Goal: Information Seeking & Learning: Learn about a topic

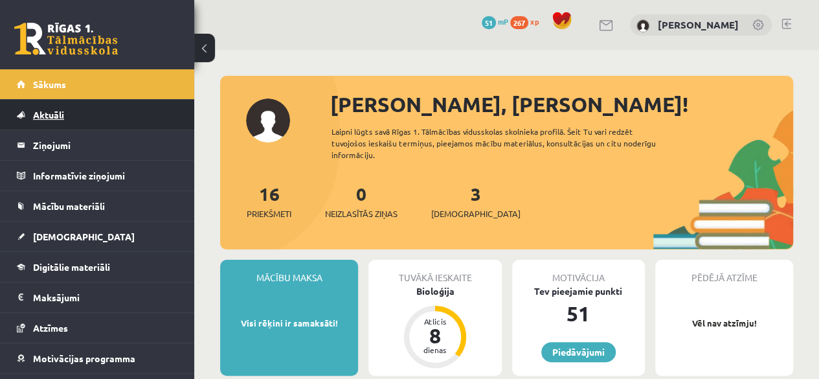
click at [52, 109] on span "Aktuāli" at bounding box center [48, 115] width 31 height 12
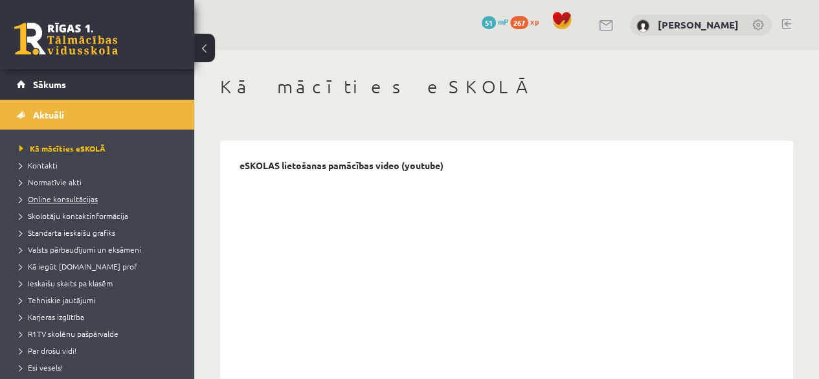
click at [67, 204] on link "Online konsultācijas" at bounding box center [100, 199] width 162 height 12
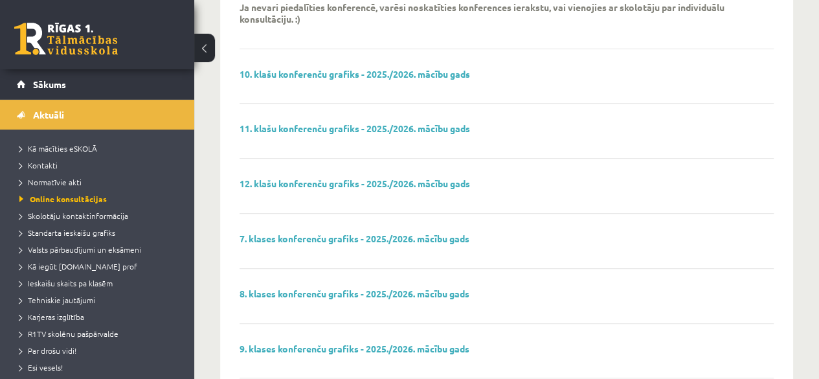
scroll to position [194, 0]
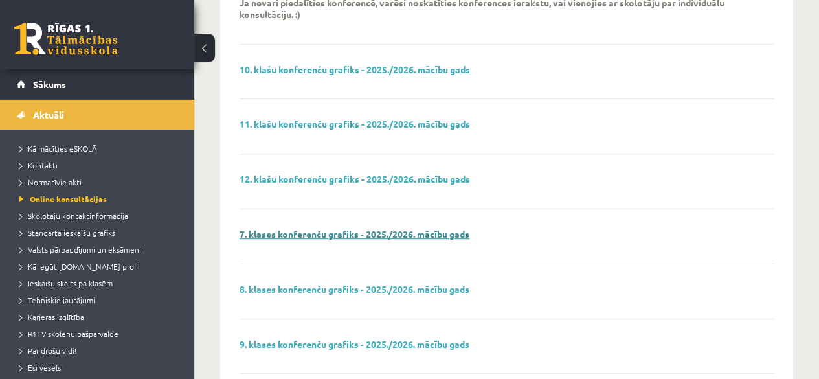
click at [360, 231] on link "7. klases konferenču grafiks - 2025./2026. mācību gads" at bounding box center [355, 234] width 230 height 12
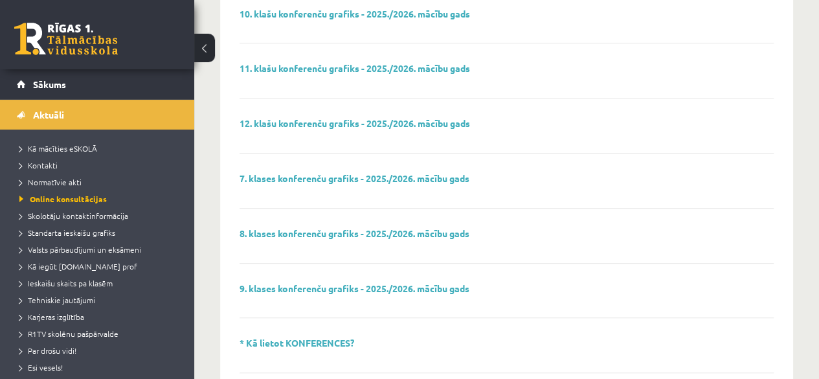
scroll to position [247, 0]
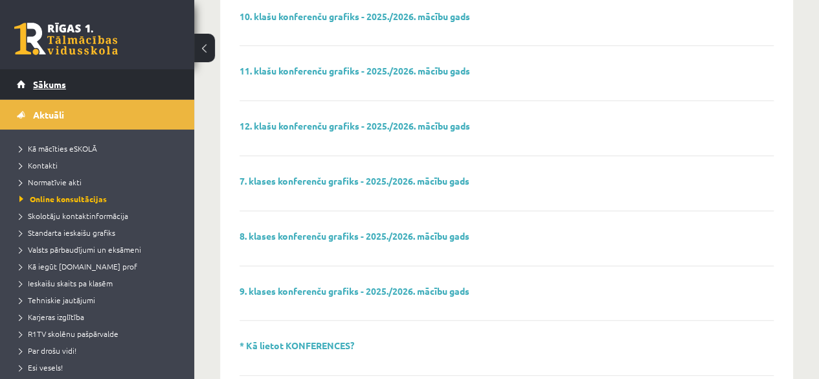
click at [70, 73] on link "Sākums" at bounding box center [97, 84] width 161 height 30
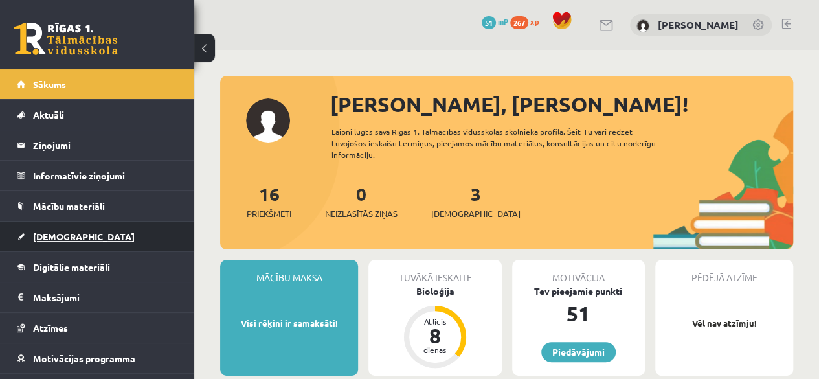
scroll to position [52, 0]
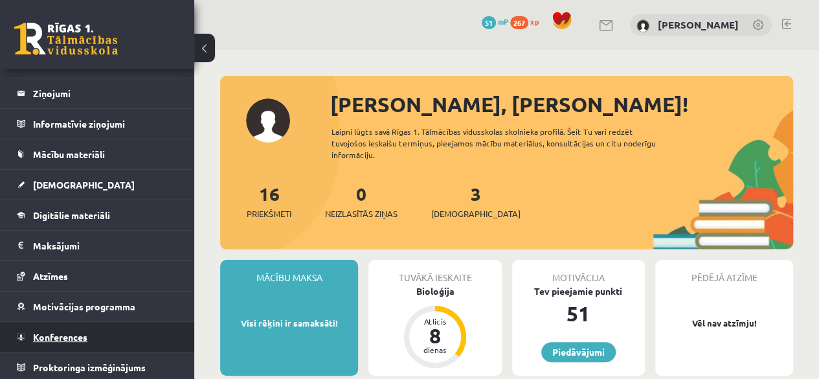
click at [106, 322] on link "Konferences" at bounding box center [97, 337] width 161 height 30
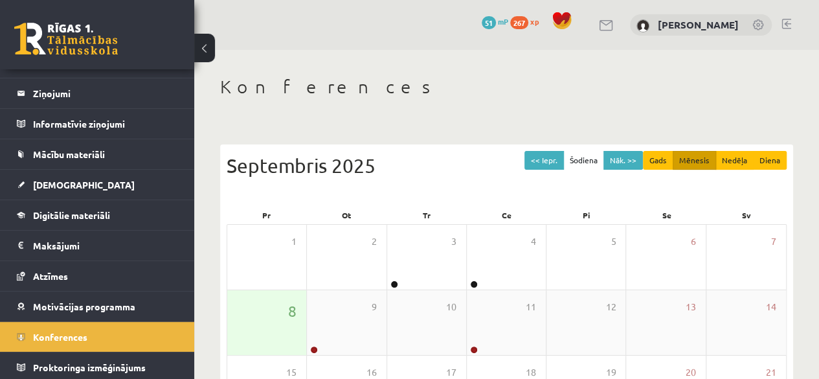
click at [272, 322] on div "8" at bounding box center [266, 322] width 79 height 65
click at [272, 331] on div "8" at bounding box center [266, 322] width 79 height 65
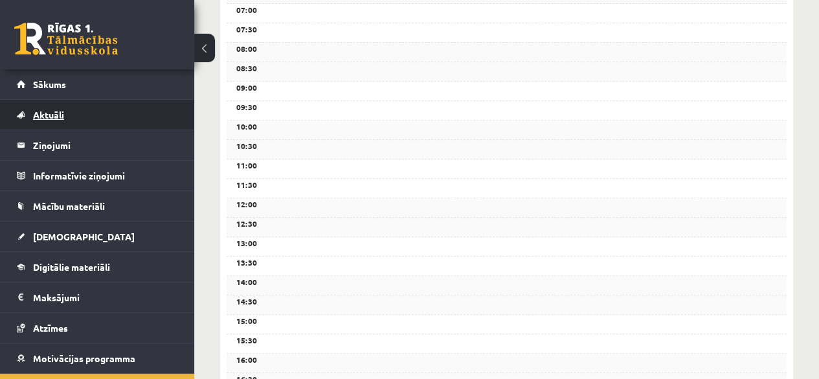
click at [85, 104] on link "Aktuāli" at bounding box center [97, 115] width 161 height 30
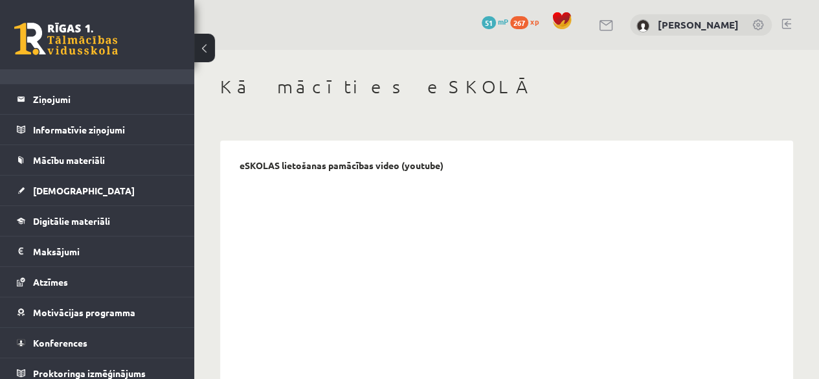
scroll to position [342, 0]
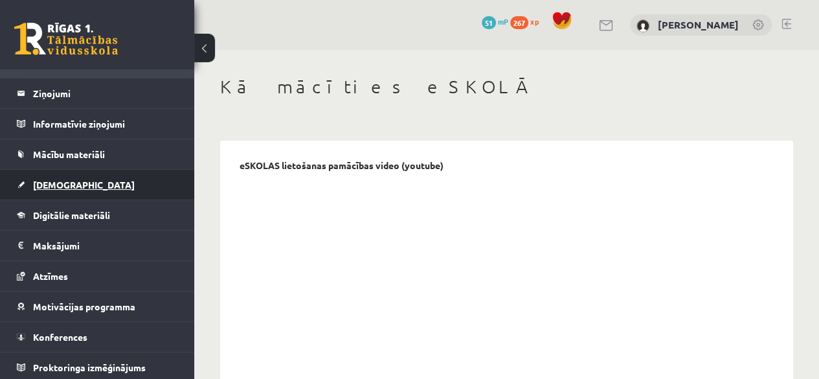
click at [71, 174] on link "[DEMOGRAPHIC_DATA]" at bounding box center [97, 185] width 161 height 30
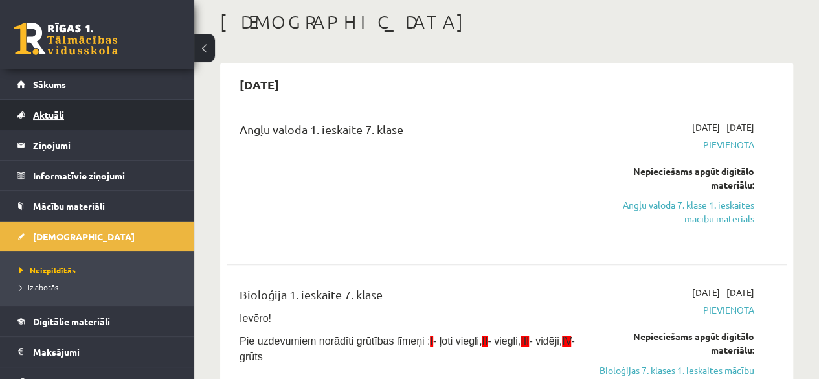
click at [91, 118] on link "Aktuāli" at bounding box center [97, 115] width 161 height 30
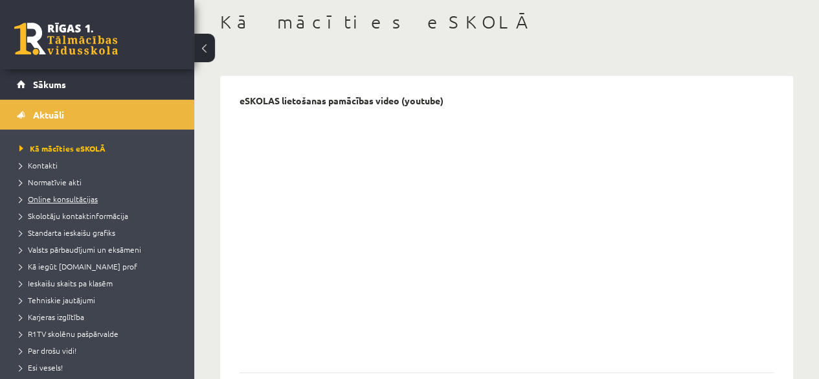
click at [89, 196] on span "Online konsultācijas" at bounding box center [58, 199] width 78 height 10
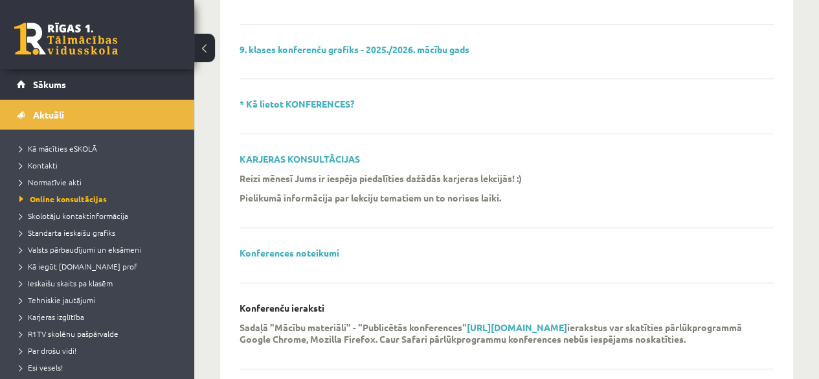
scroll to position [571, 0]
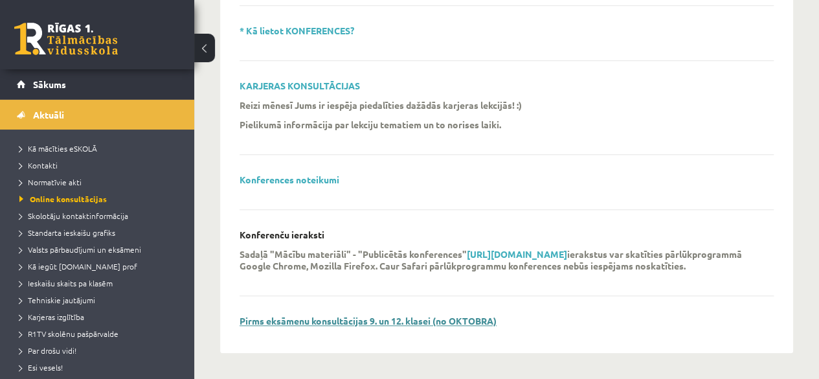
click at [363, 320] on link "Pirms eksāmenu konsultācijas 9. un 12. klasei (no OKTOBRA)" at bounding box center [368, 321] width 257 height 12
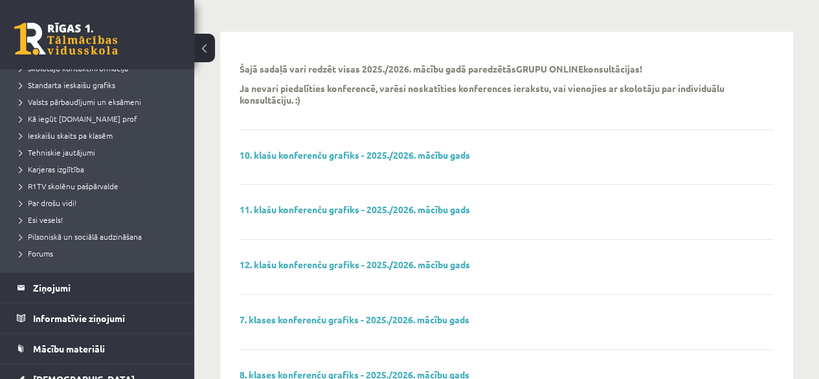
scroll to position [130, 0]
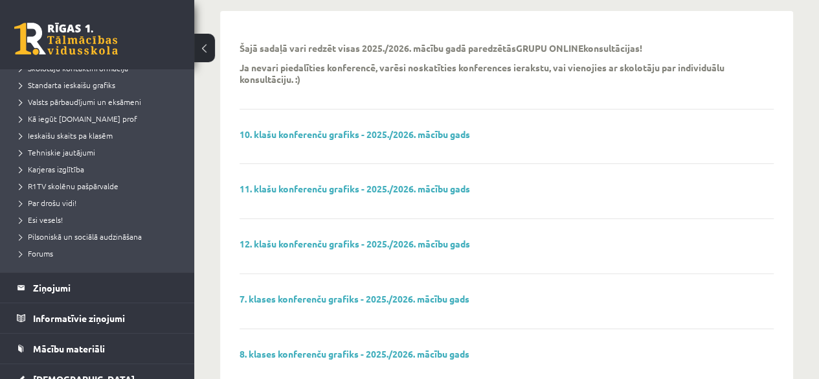
click at [563, 77] on p "Ja nevari piedalīties konferencē, varēsi noskatīties konferences ierakstu, vai …" at bounding box center [497, 73] width 515 height 23
click at [314, 296] on link "7. klases konferenču grafiks - 2025./2026. mācību gads" at bounding box center [355, 299] width 230 height 12
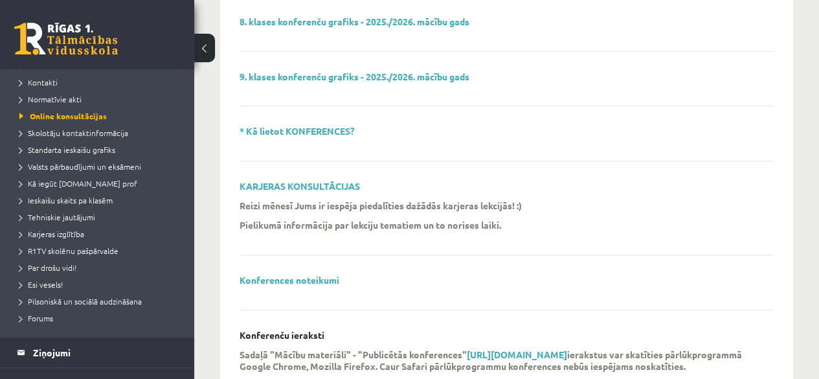
scroll to position [442, 0]
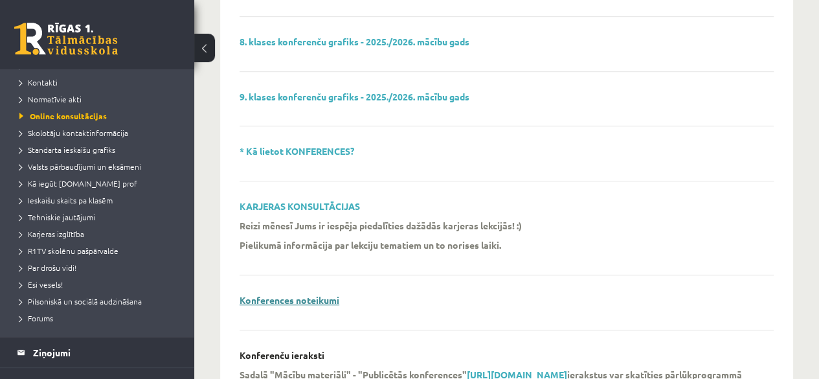
click at [307, 297] on link "Konferences noteikumi" at bounding box center [290, 300] width 100 height 12
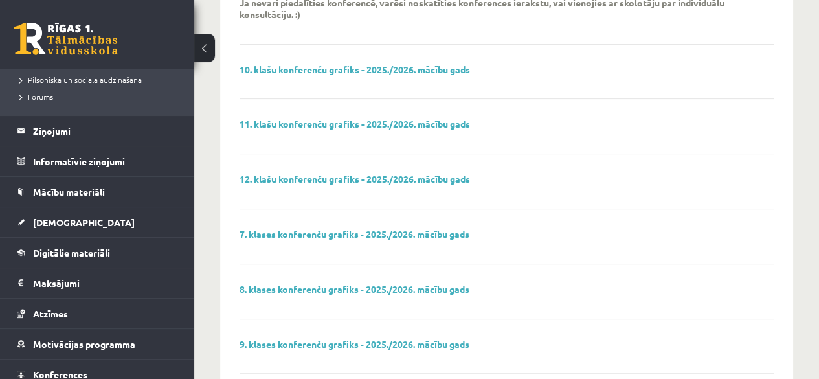
scroll to position [342, 0]
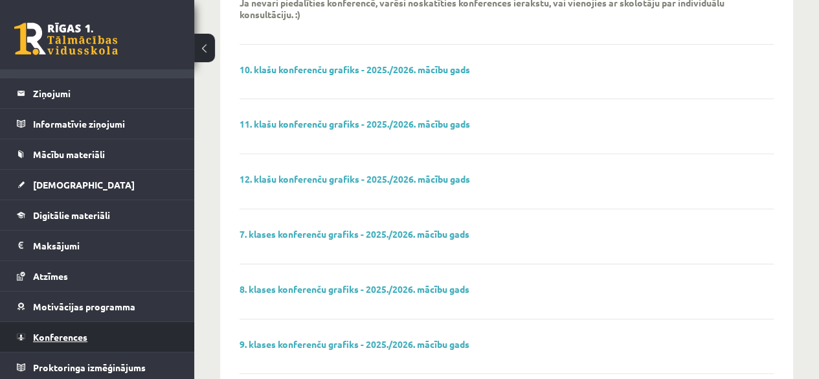
click at [83, 332] on span "Konferences" at bounding box center [60, 337] width 54 height 12
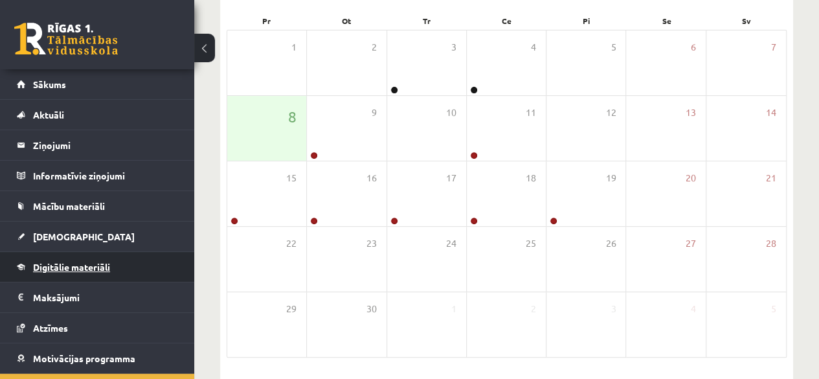
click at [77, 262] on span "Digitālie materiāli" at bounding box center [71, 267] width 77 height 12
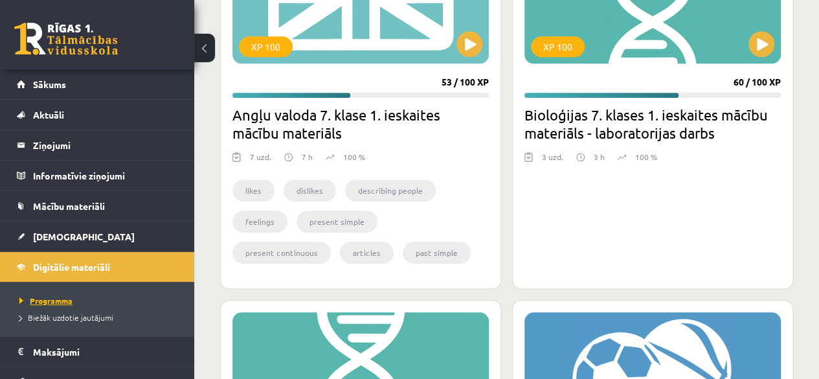
scroll to position [381, 0]
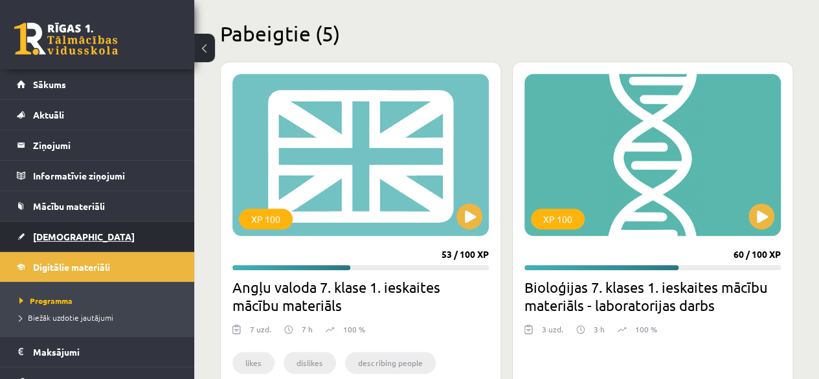
click at [110, 233] on link "[DEMOGRAPHIC_DATA]" at bounding box center [97, 236] width 161 height 30
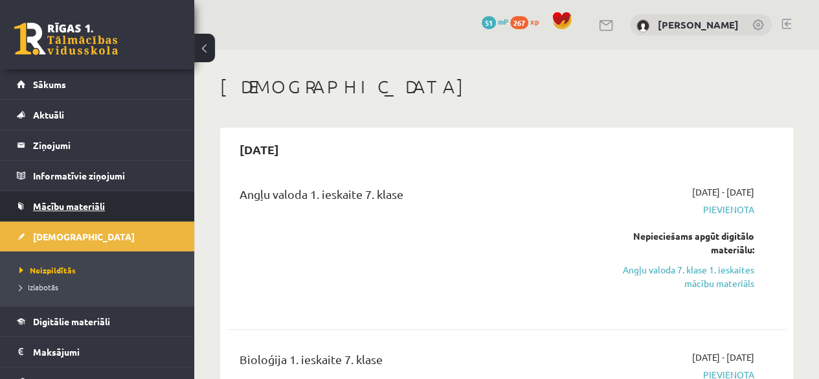
click at [52, 209] on span "Mācību materiāli" at bounding box center [69, 206] width 72 height 12
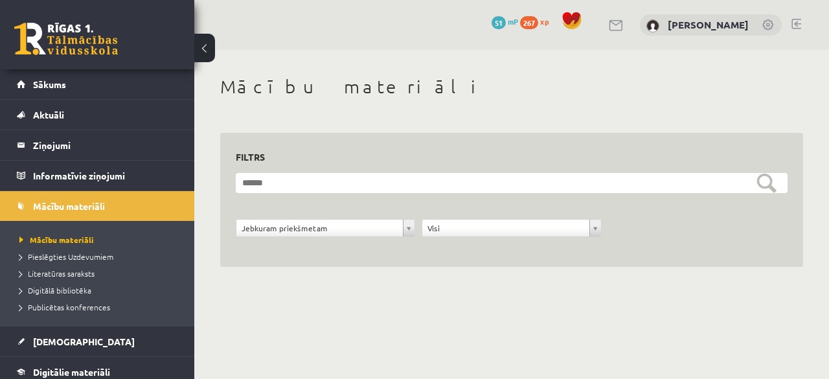
click at [105, 181] on legend "Informatīvie ziņojumi 0" at bounding box center [105, 176] width 145 height 30
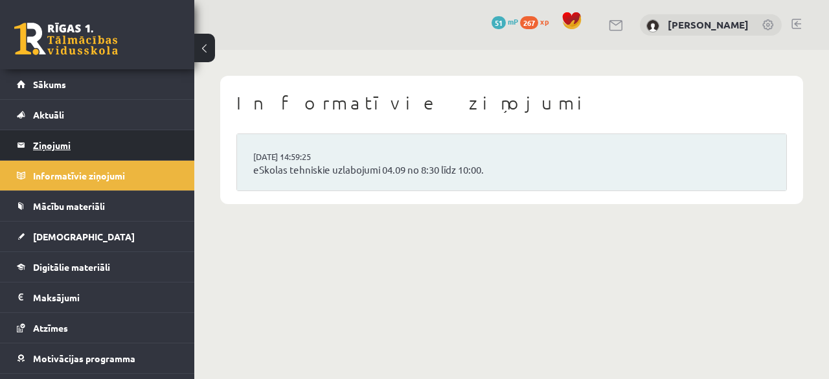
click at [109, 139] on legend "Ziņojumi 0" at bounding box center [105, 145] width 145 height 30
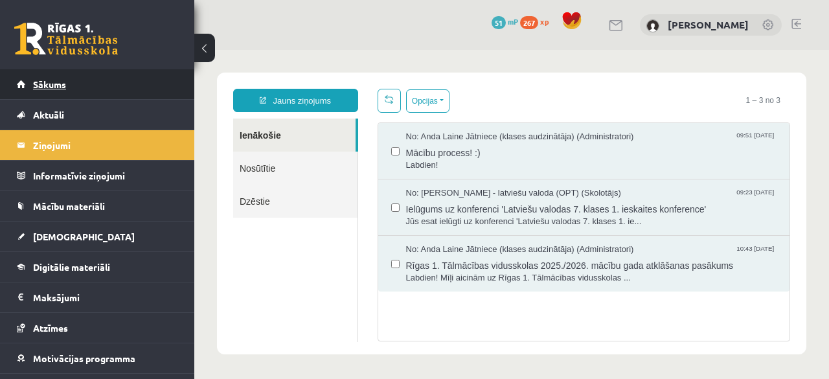
click at [85, 85] on link "Sākums" at bounding box center [97, 84] width 161 height 30
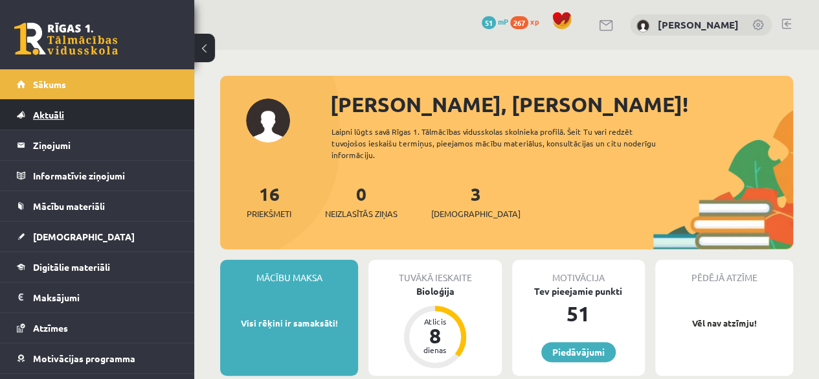
click at [73, 115] on link "Aktuāli" at bounding box center [97, 115] width 161 height 30
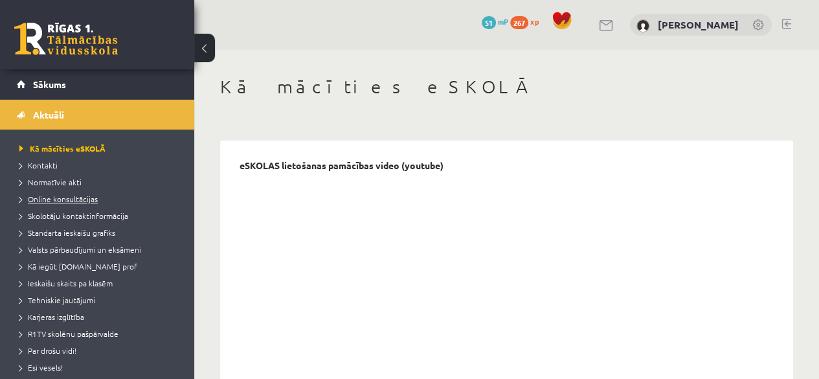
click at [81, 197] on span "Online konsultācijas" at bounding box center [58, 199] width 78 height 10
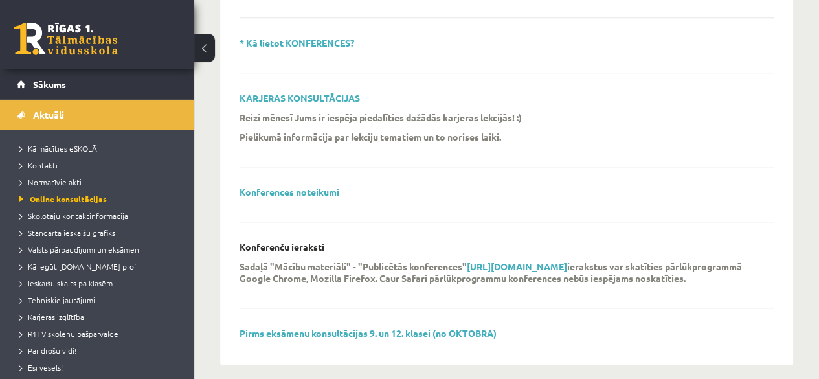
scroll to position [571, 0]
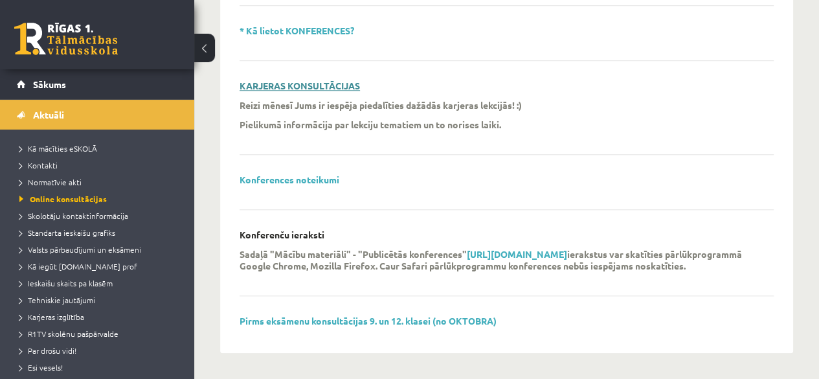
click at [313, 80] on link "KARJERAS KONSULTĀCIJAS" at bounding box center [300, 86] width 120 height 12
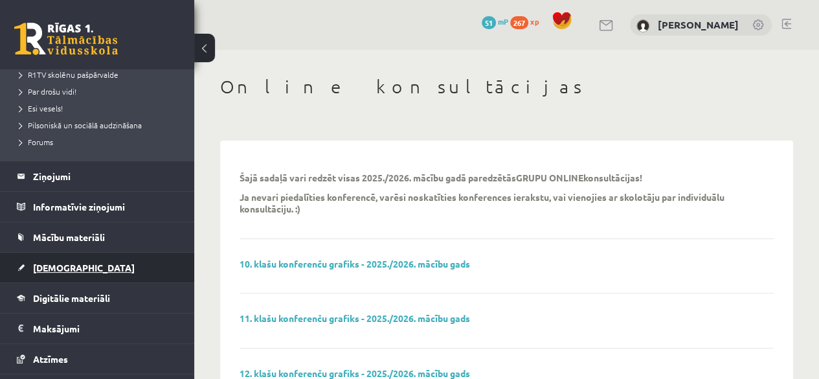
scroll to position [342, 0]
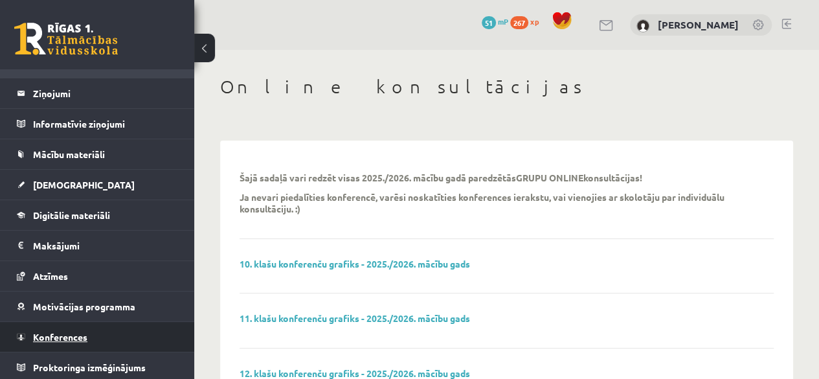
click at [93, 338] on link "Konferences" at bounding box center [97, 337] width 161 height 30
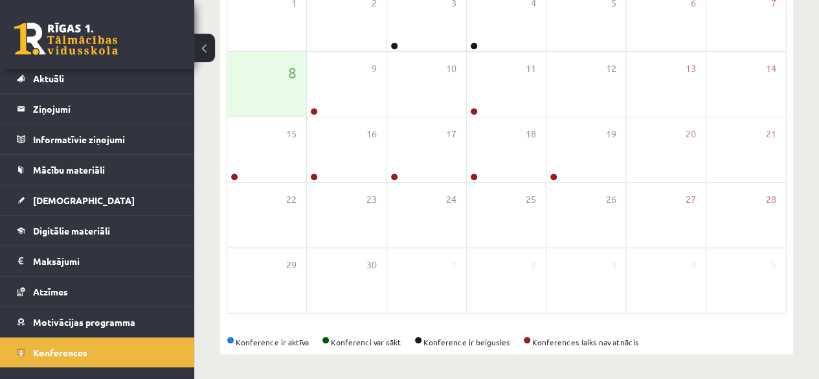
scroll to position [52, 0]
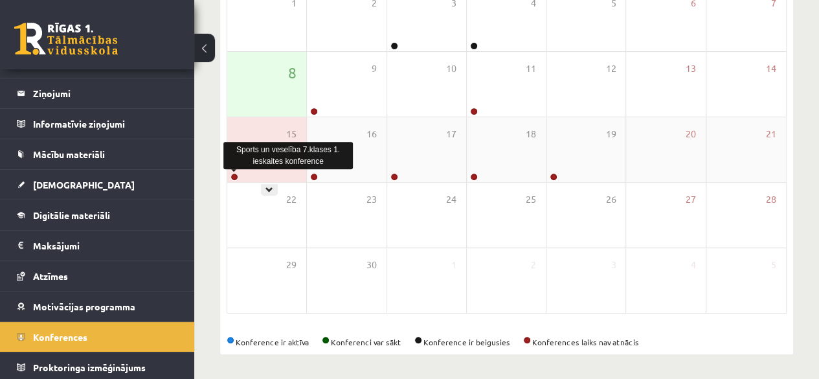
click at [235, 176] on link at bounding box center [235, 177] width 8 height 8
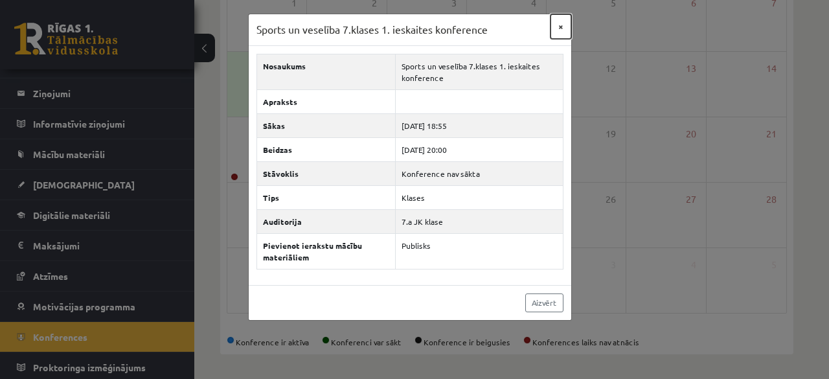
click at [556, 31] on button "×" at bounding box center [560, 26] width 21 height 25
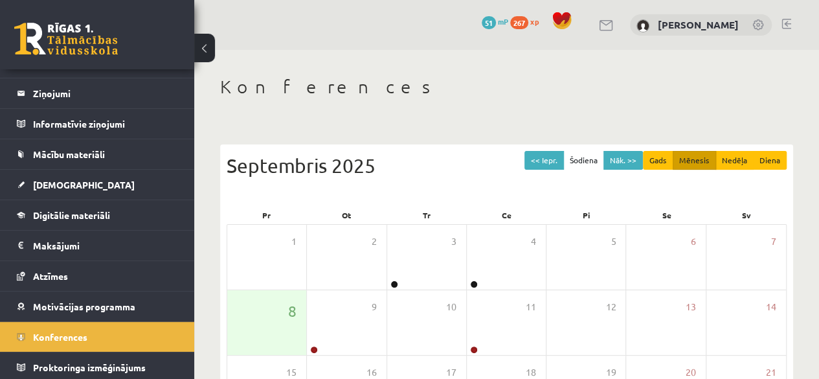
drag, startPoint x: 0, startPoint y: 31, endPoint x: 420, endPoint y: 110, distance: 427.0
click at [420, 110] on div "Konferences << Iepr. Šodiena Nāk. >> Gads Mēnesis Nedēļa Diena Septembris 2025 …" at bounding box center [506, 334] width 625 height 569
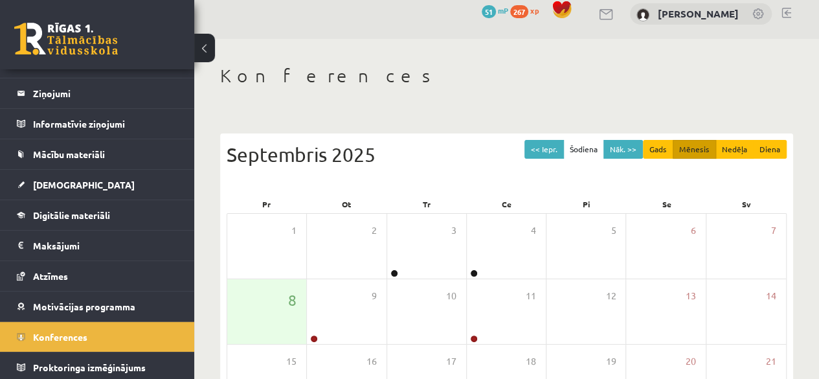
scroll to position [0, 0]
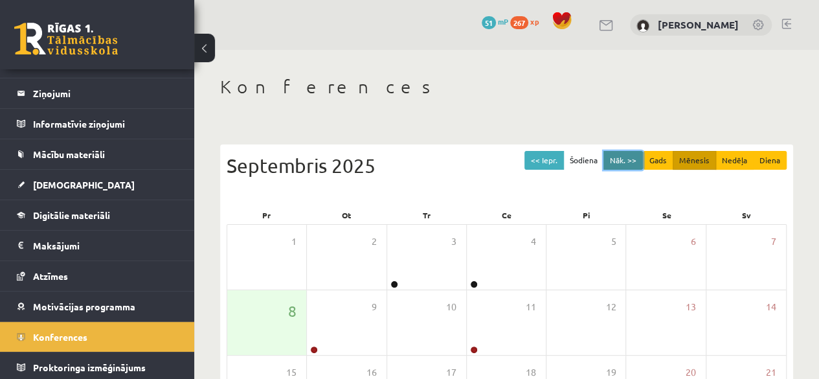
drag, startPoint x: 637, startPoint y: 155, endPoint x: 631, endPoint y: 158, distance: 6.7
click at [632, 157] on button "Nāk. >>" at bounding box center [623, 160] width 39 height 19
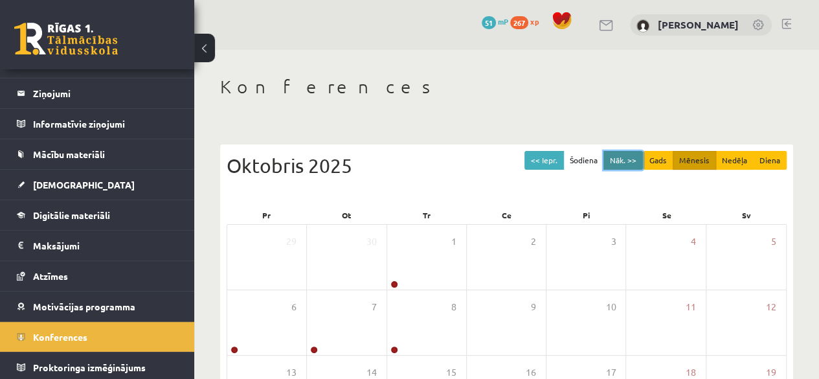
click at [609, 155] on button "Nāk. >>" at bounding box center [623, 160] width 39 height 19
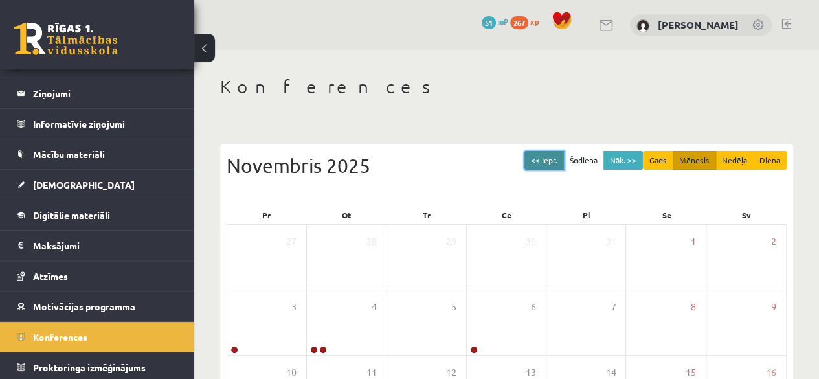
click at [546, 153] on button "<< Iepr." at bounding box center [544, 160] width 39 height 19
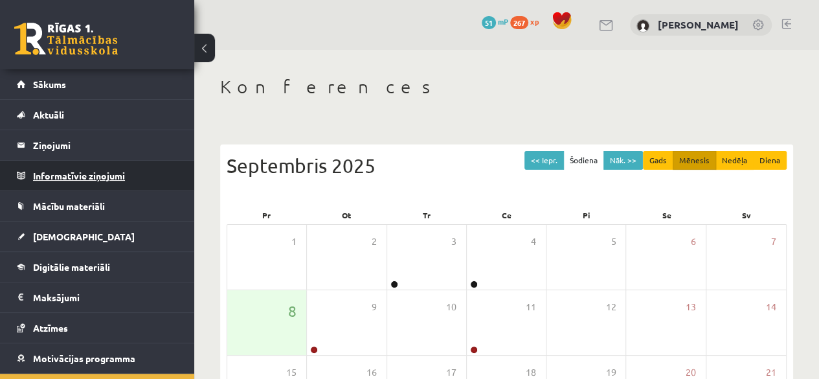
click at [111, 185] on legend "Informatīvie ziņojumi 0" at bounding box center [105, 176] width 145 height 30
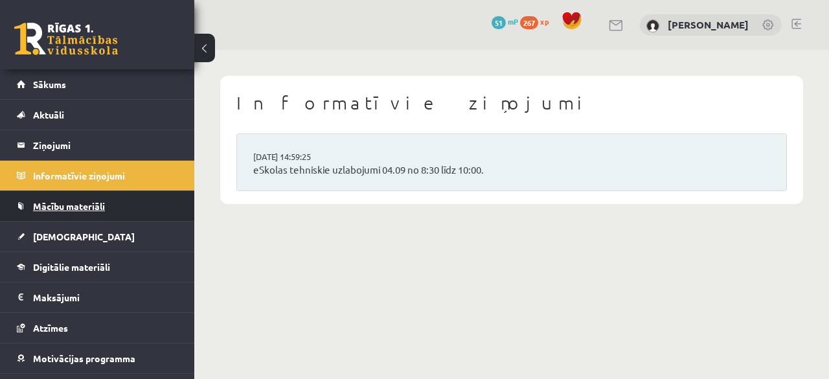
click at [142, 191] on link "Mācību materiāli" at bounding box center [97, 206] width 161 height 30
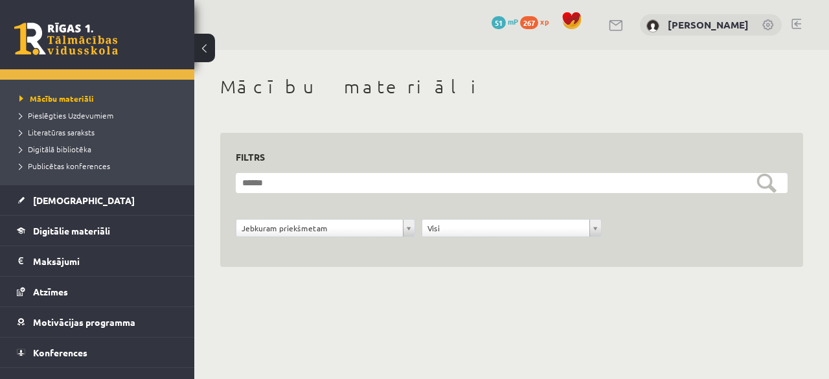
scroll to position [157, 0]
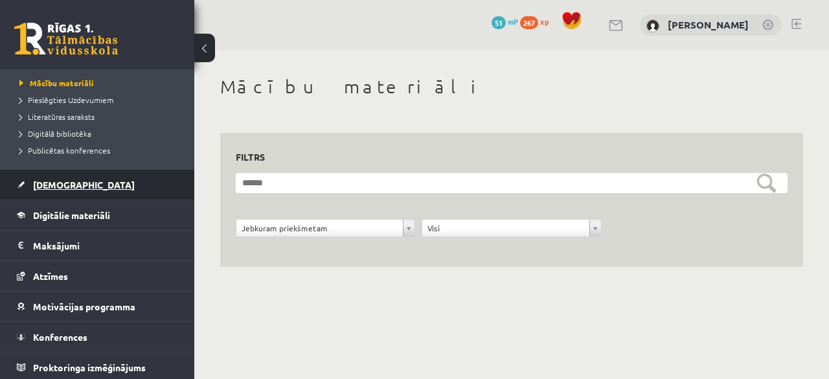
click at [89, 172] on link "[DEMOGRAPHIC_DATA]" at bounding box center [97, 185] width 161 height 30
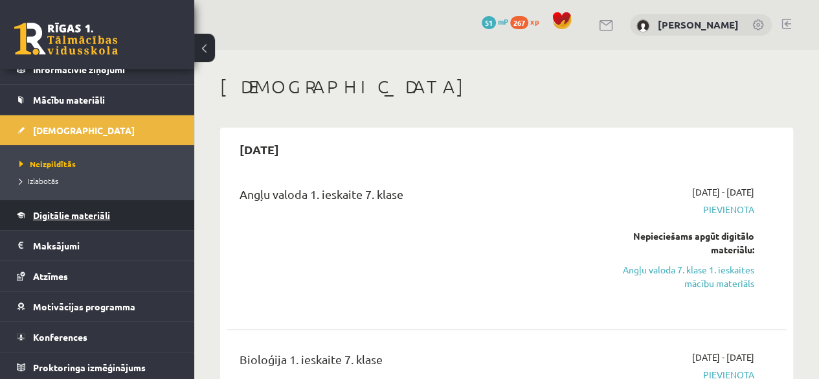
click at [120, 225] on link "Digitālie materiāli" at bounding box center [97, 215] width 161 height 30
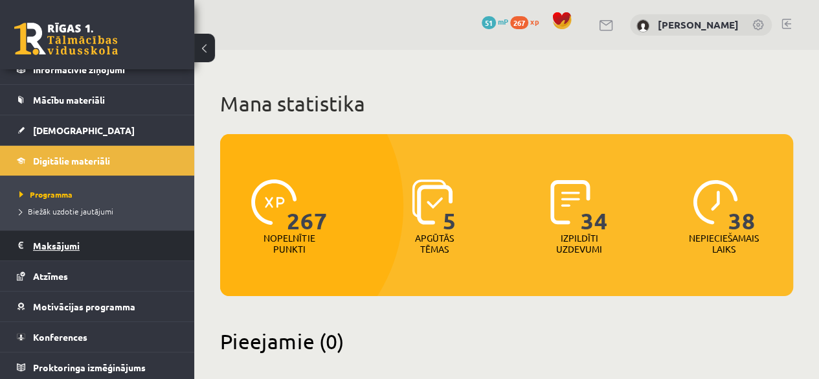
click at [106, 231] on legend "Maksājumi 0" at bounding box center [105, 246] width 145 height 30
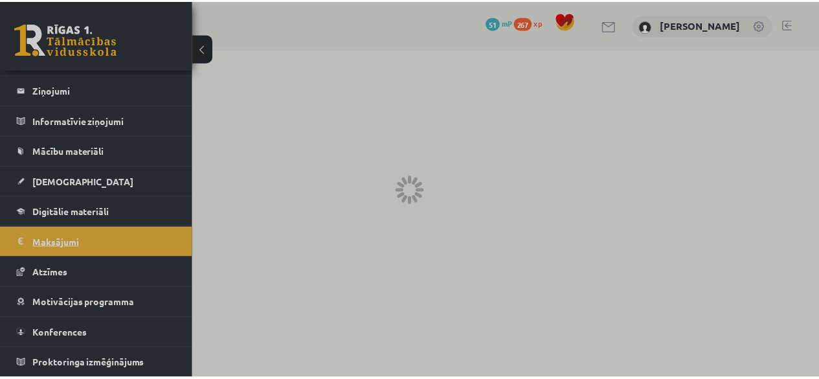
scroll to position [52, 0]
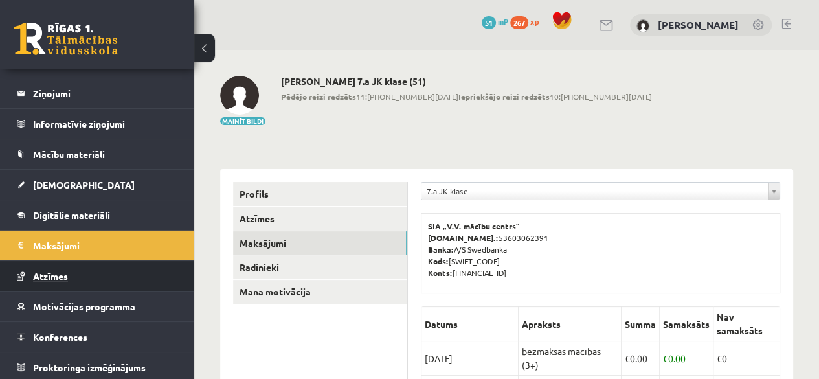
click at [66, 278] on span "Atzīmes" at bounding box center [50, 276] width 35 height 12
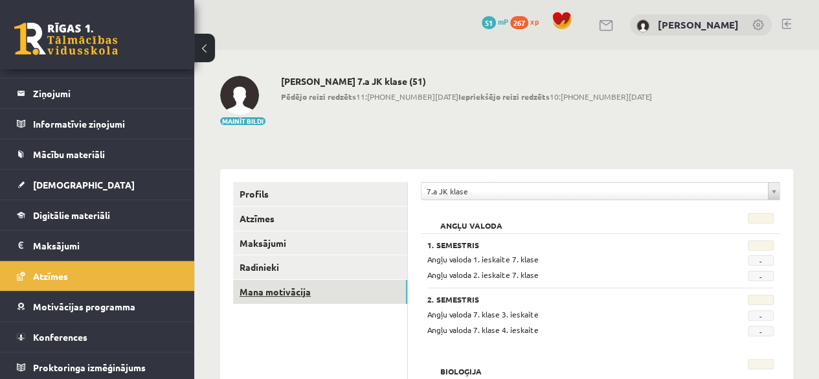
click at [247, 287] on link "Mana motivācija" at bounding box center [320, 292] width 174 height 24
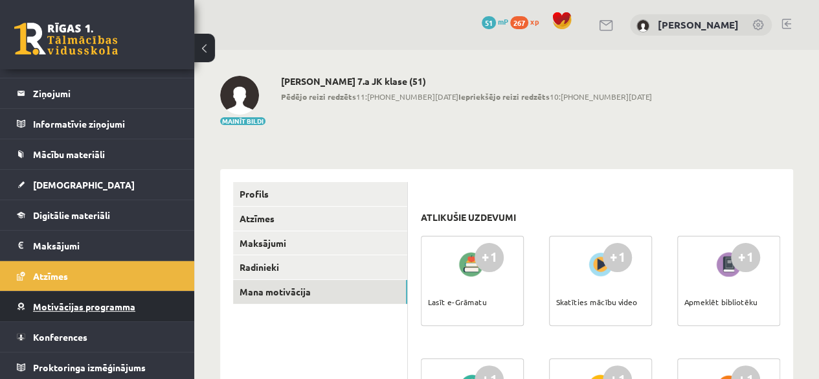
click at [102, 306] on span "Motivācijas programma" at bounding box center [84, 306] width 102 height 12
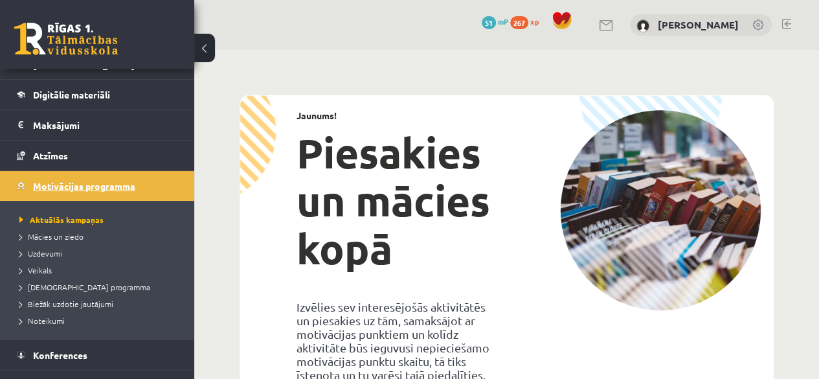
scroll to position [181, 0]
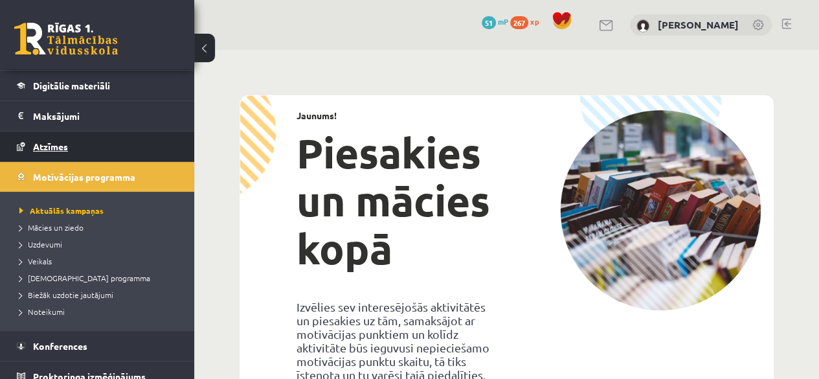
click at [96, 152] on link "Atzīmes" at bounding box center [97, 146] width 161 height 30
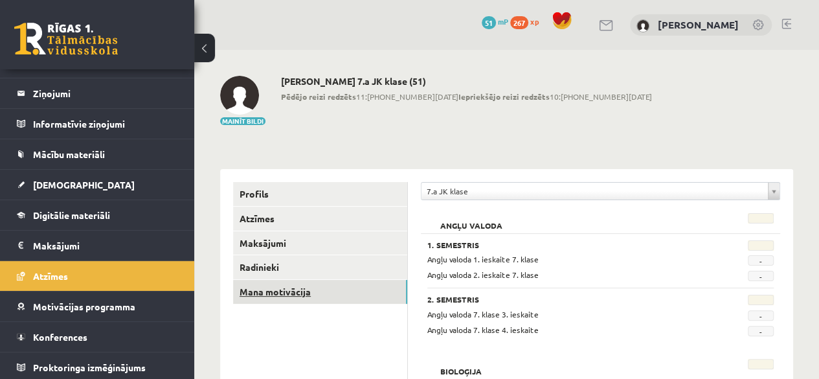
click at [289, 293] on link "Mana motivācija" at bounding box center [320, 292] width 174 height 24
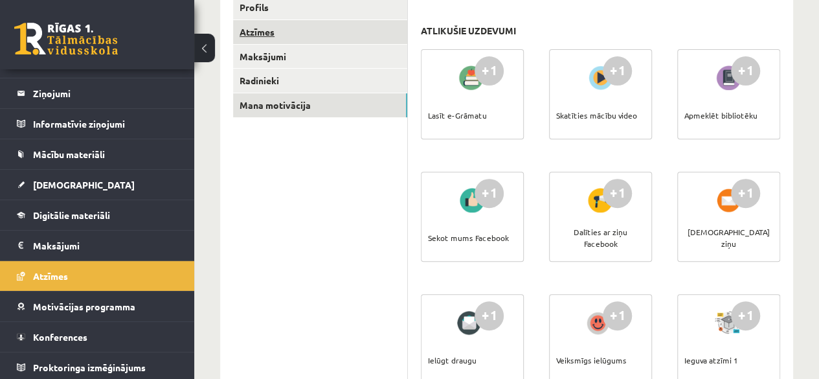
scroll to position [5, 0]
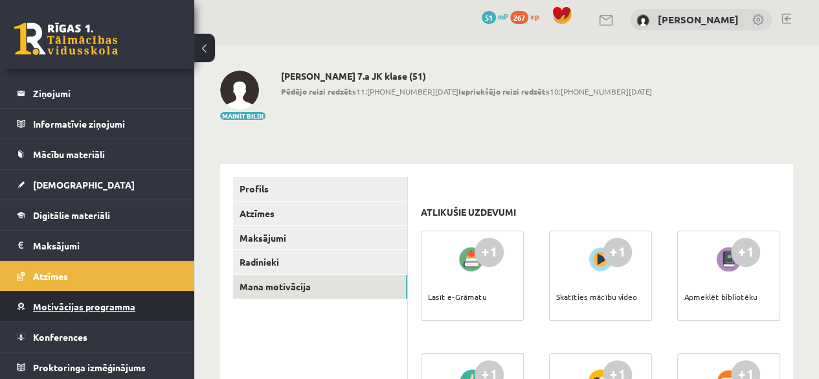
click at [61, 296] on link "Motivācijas programma" at bounding box center [97, 306] width 161 height 30
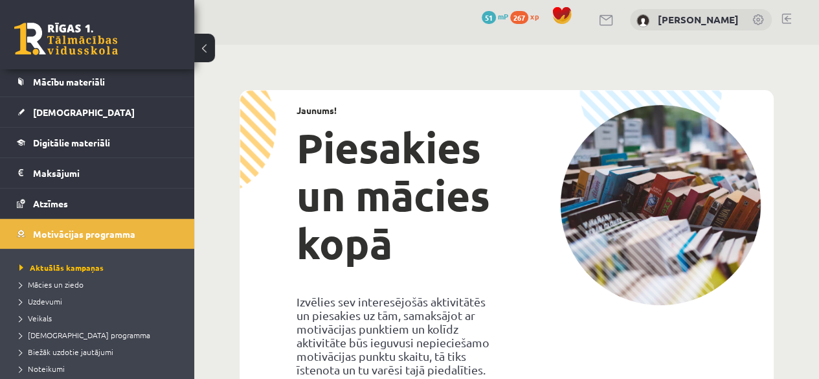
scroll to position [190, 0]
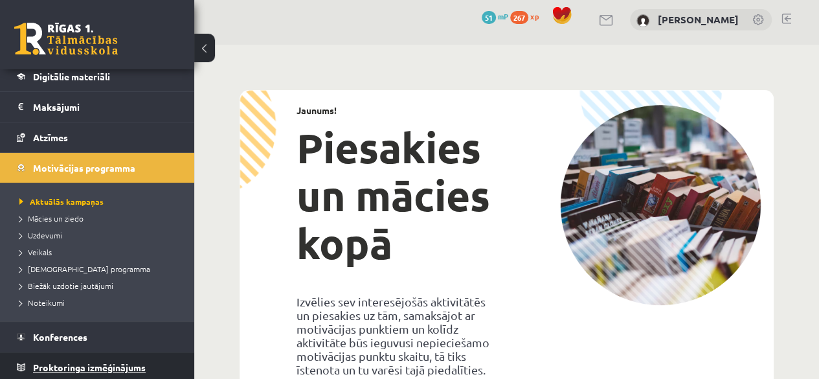
click at [149, 362] on link "Proktoringa izmēģinājums" at bounding box center [97, 367] width 161 height 30
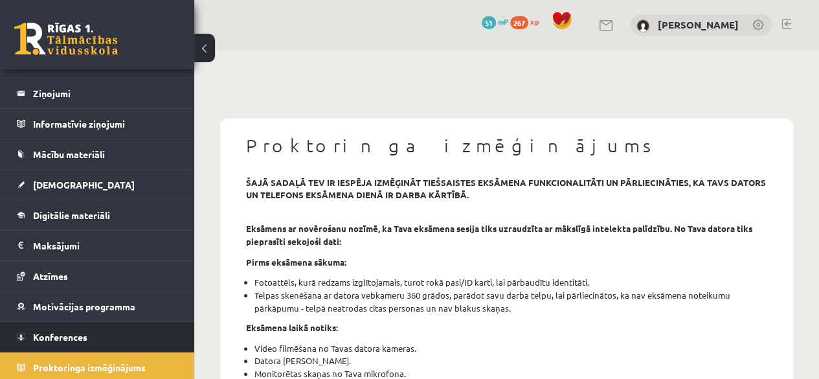
click at [174, 342] on li "Konferences" at bounding box center [97, 336] width 194 height 31
click at [67, 341] on link "Konferences" at bounding box center [97, 337] width 161 height 30
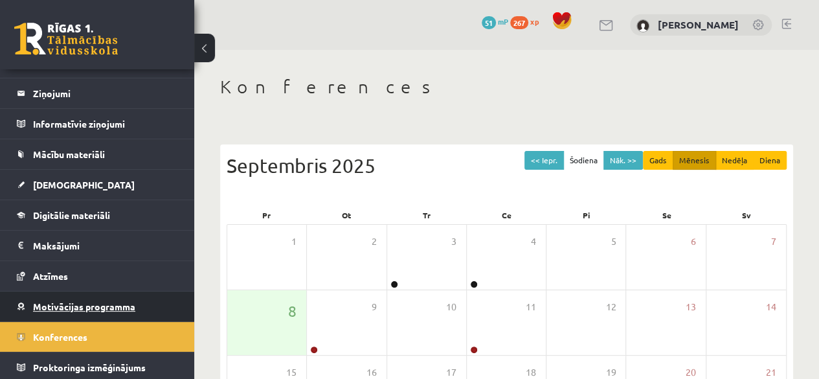
click at [87, 304] on span "Motivācijas programma" at bounding box center [84, 306] width 102 height 12
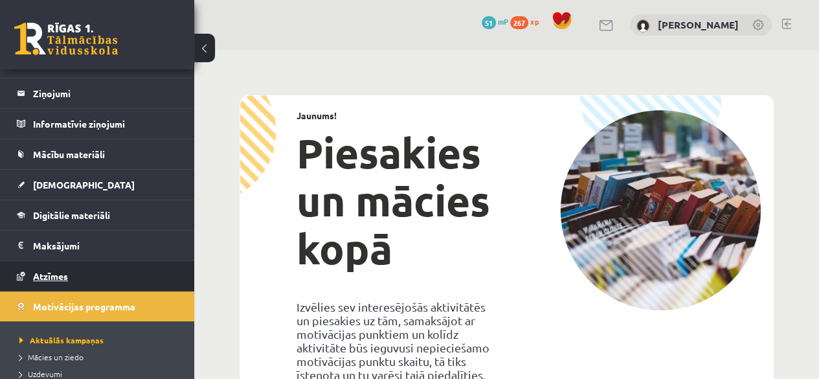
click at [104, 272] on link "Atzīmes" at bounding box center [97, 276] width 161 height 30
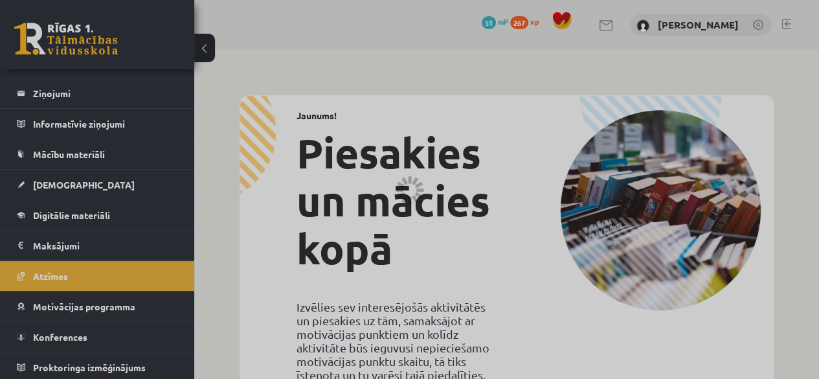
click at [109, 226] on div at bounding box center [409, 189] width 819 height 379
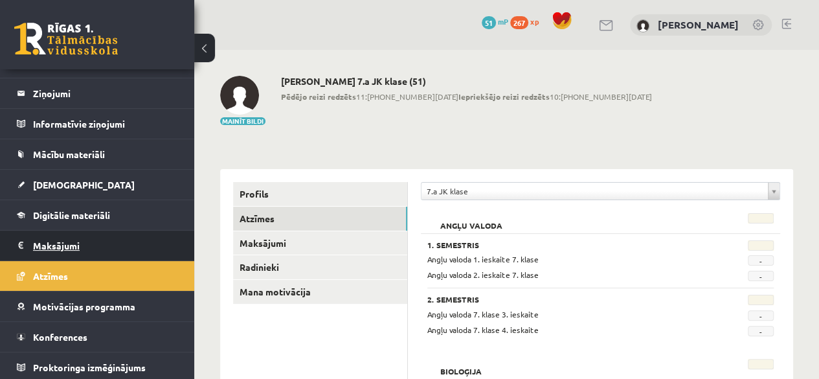
click at [71, 234] on legend "Maksājumi 0" at bounding box center [105, 246] width 145 height 30
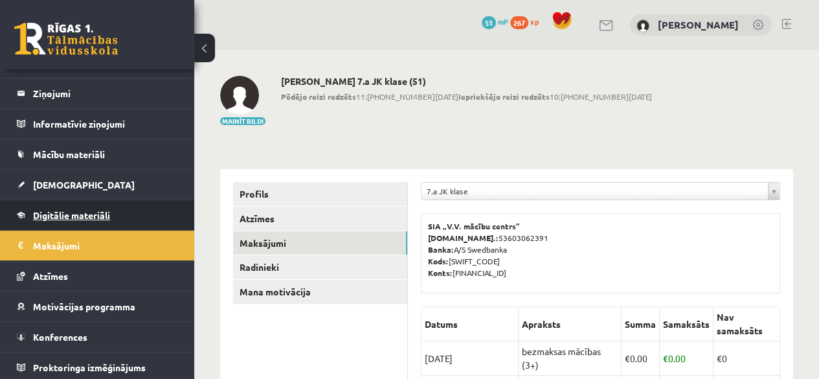
click at [86, 205] on link "Digitālie materiāli" at bounding box center [97, 215] width 161 height 30
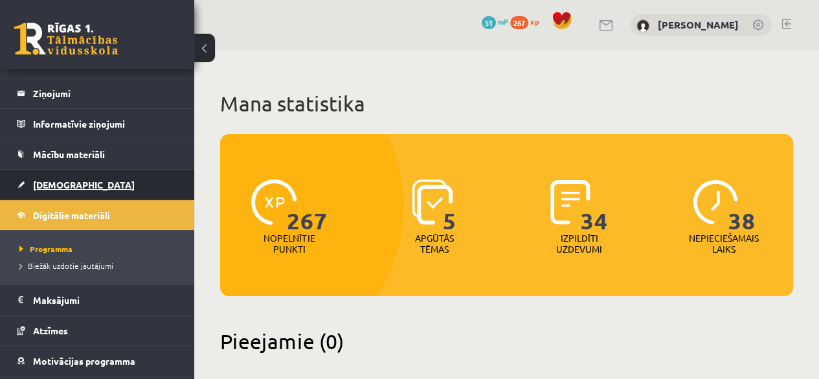
click at [92, 185] on link "[DEMOGRAPHIC_DATA]" at bounding box center [97, 185] width 161 height 30
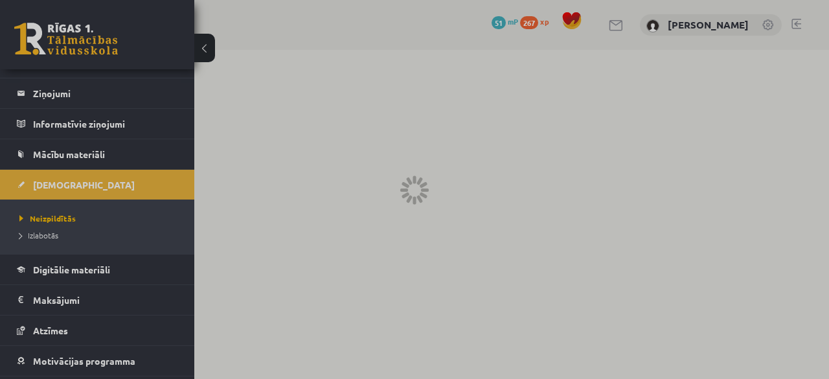
click at [104, 159] on div at bounding box center [414, 189] width 829 height 379
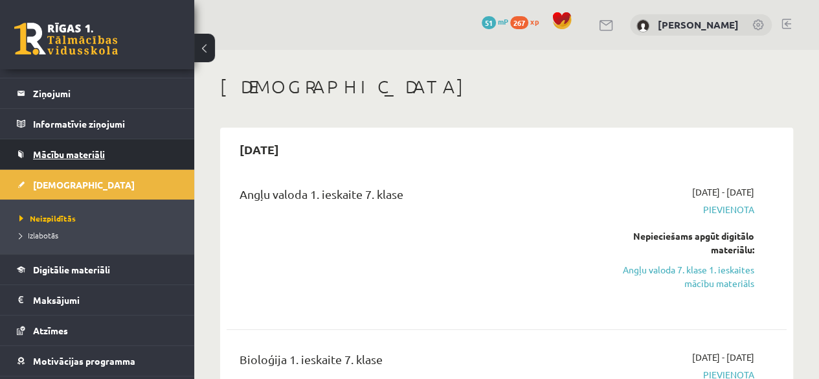
click at [56, 142] on link "Mācību materiāli" at bounding box center [97, 154] width 161 height 30
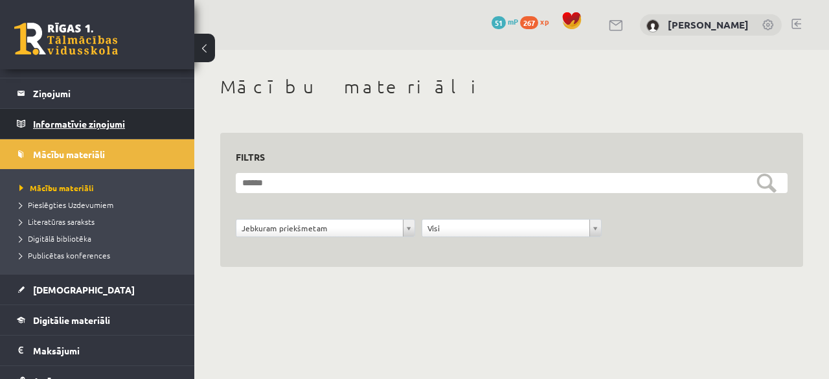
click at [32, 115] on link "Informatīvie ziņojumi 0" at bounding box center [97, 124] width 161 height 30
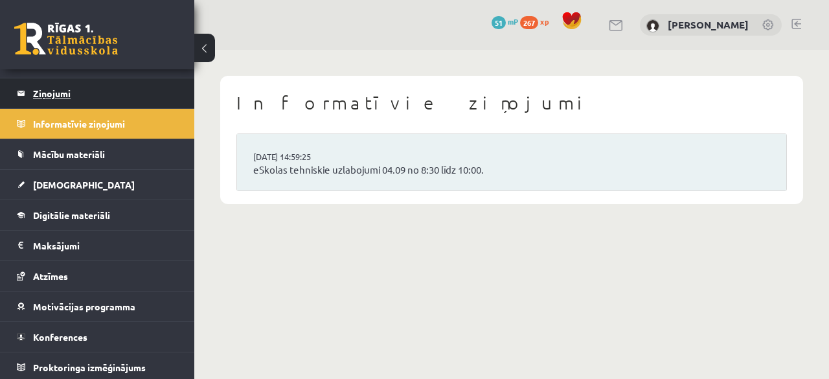
click at [58, 80] on legend "Ziņojumi 0" at bounding box center [105, 93] width 145 height 30
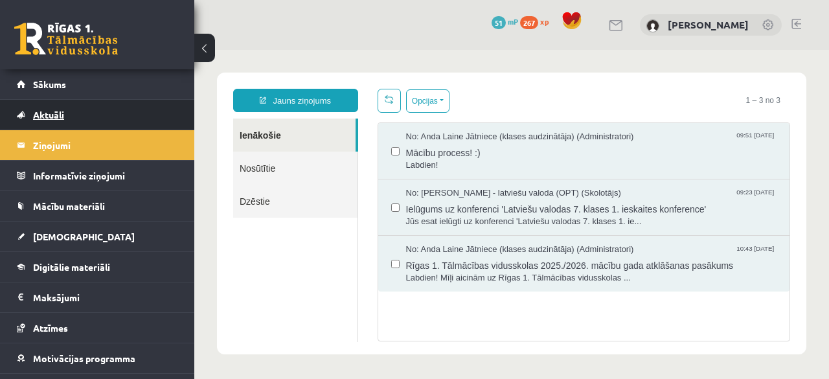
click at [44, 121] on link "Aktuāli" at bounding box center [97, 115] width 161 height 30
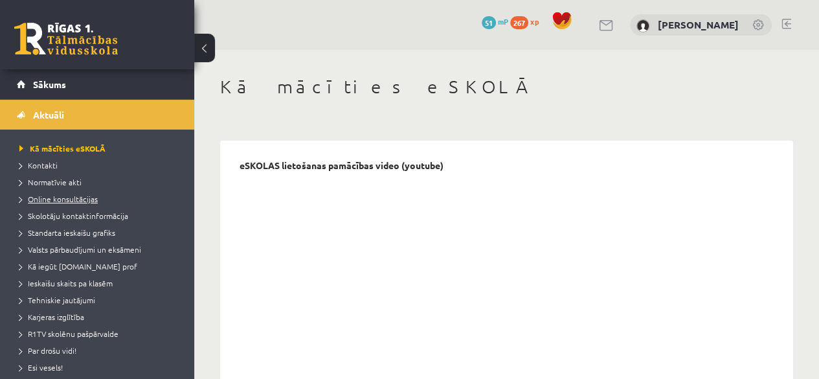
click at [74, 193] on link "Online konsultācijas" at bounding box center [100, 199] width 162 height 12
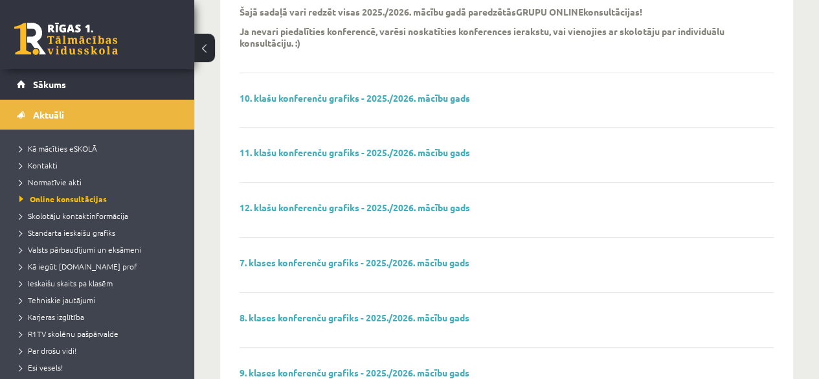
scroll to position [194, 0]
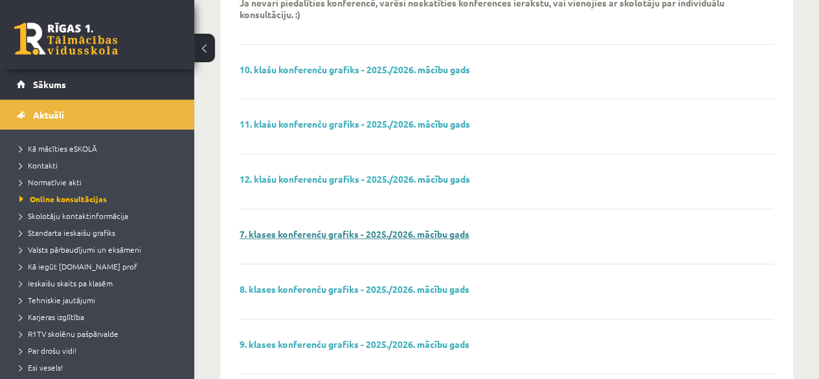
click at [445, 228] on link "7. klases konferenču grafiks - 2025./2026. mācību gads" at bounding box center [355, 234] width 230 height 12
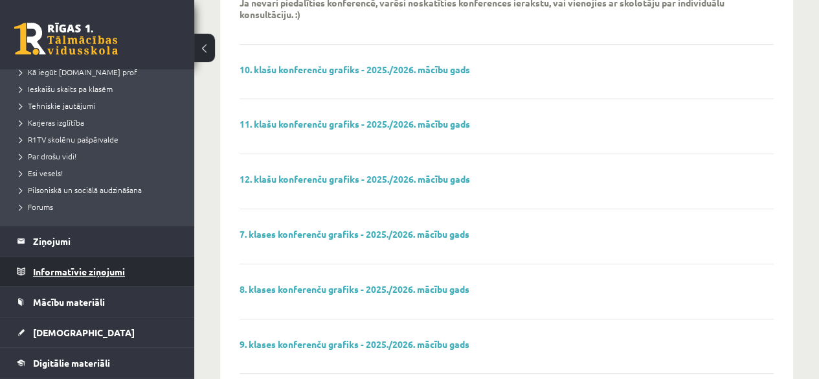
scroll to position [259, 0]
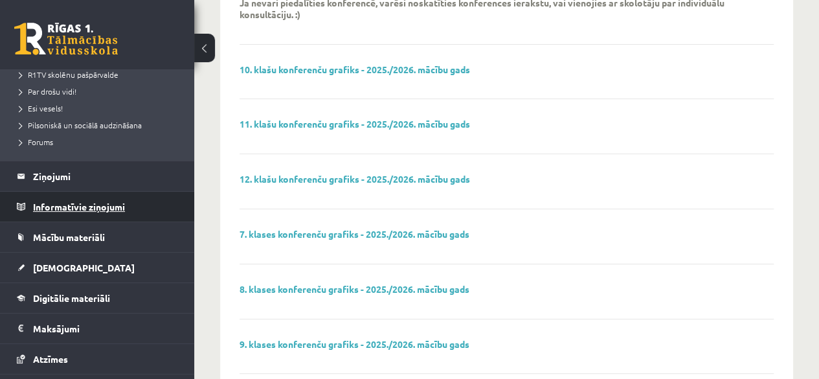
click at [109, 209] on legend "Informatīvie ziņojumi 0" at bounding box center [105, 207] width 145 height 30
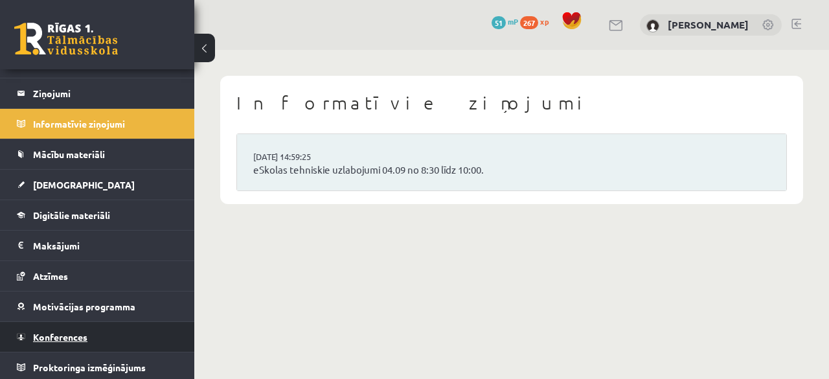
scroll to position [52, 0]
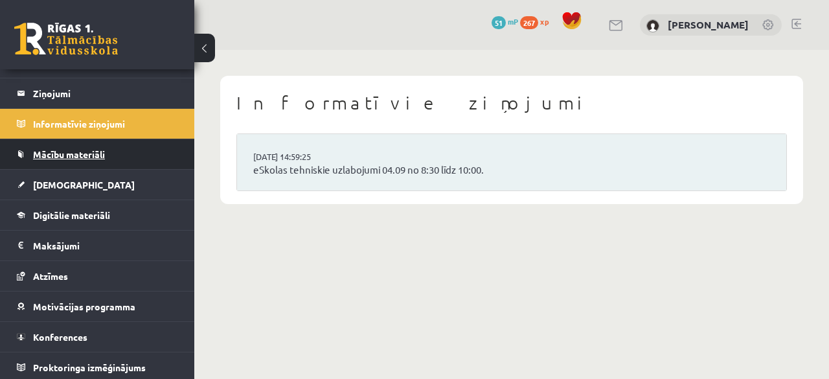
click at [124, 144] on link "Mācību materiāli" at bounding box center [97, 154] width 161 height 30
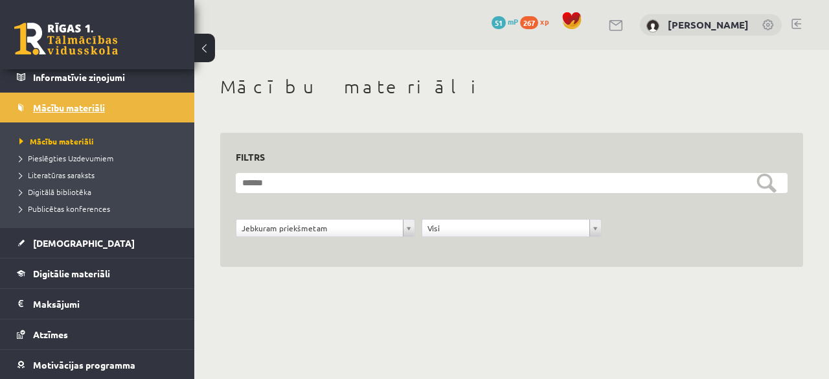
scroll to position [130, 0]
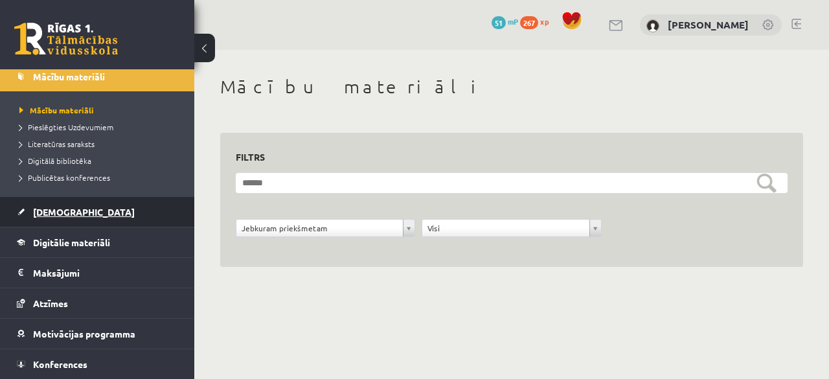
click at [44, 210] on span "[DEMOGRAPHIC_DATA]" at bounding box center [84, 212] width 102 height 12
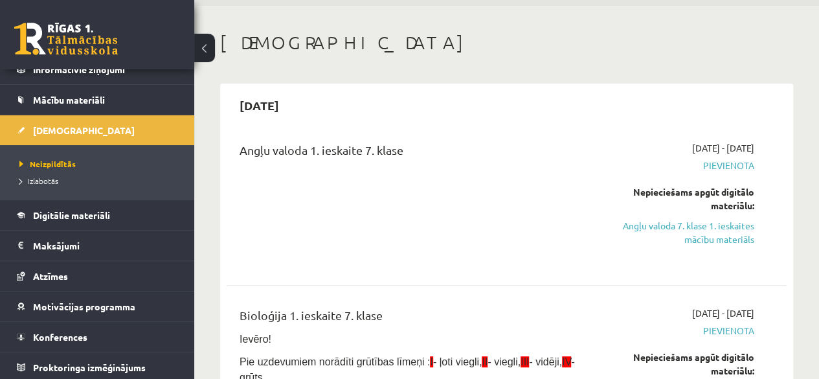
scroll to position [65, 0]
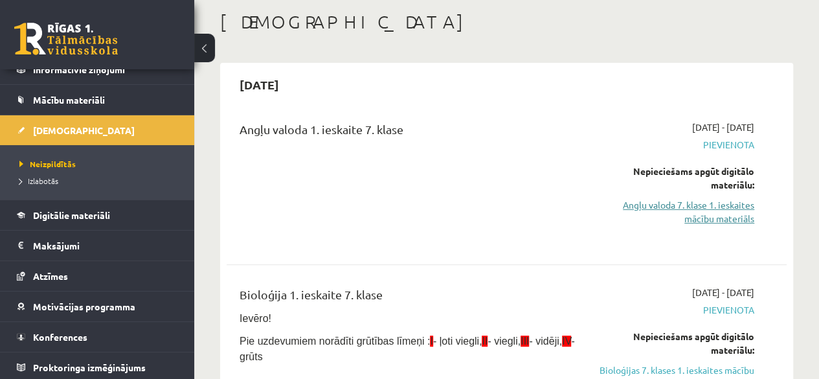
click at [635, 208] on link "Angļu valoda 7. klase 1. ieskaites mācību materiāls" at bounding box center [675, 211] width 159 height 27
click at [725, 210] on link "Angļu valoda 7. klase 1. ieskaites mācību materiāls" at bounding box center [675, 211] width 159 height 27
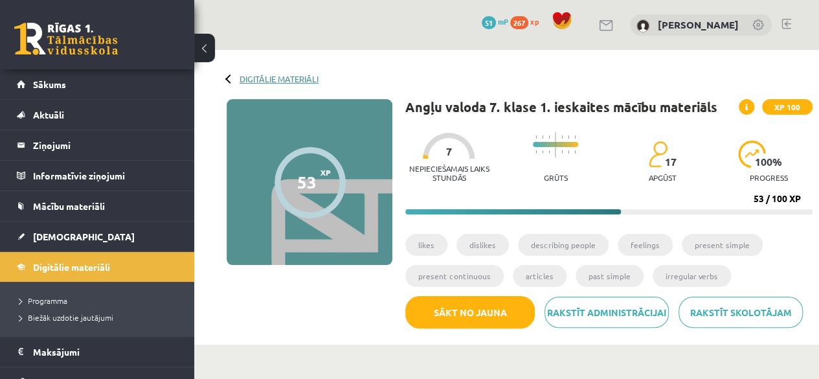
click at [253, 78] on link "Digitālie materiāli" at bounding box center [279, 79] width 79 height 10
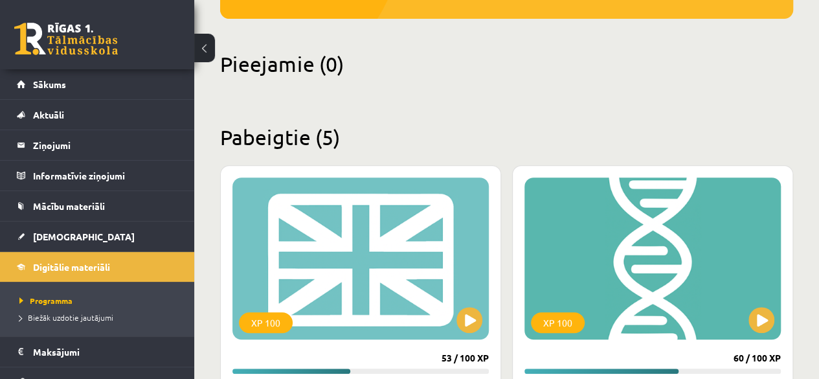
scroll to position [57, 0]
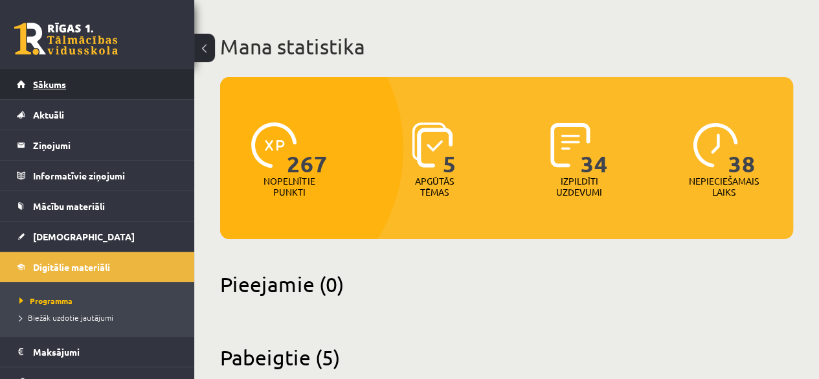
click at [141, 87] on link "Sākums" at bounding box center [97, 84] width 161 height 30
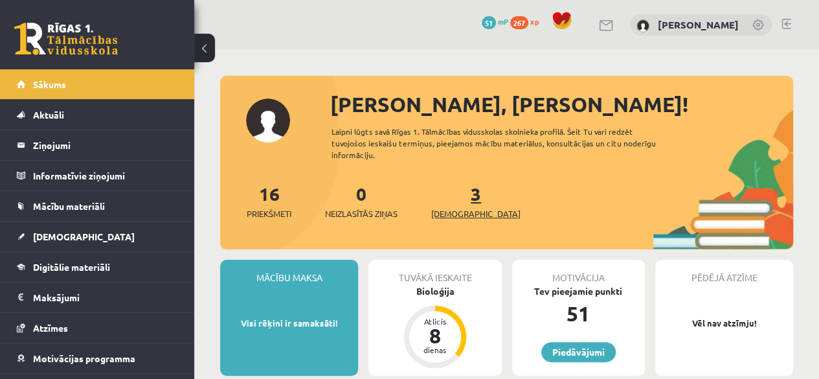
click at [462, 212] on span "[DEMOGRAPHIC_DATA]" at bounding box center [475, 213] width 89 height 13
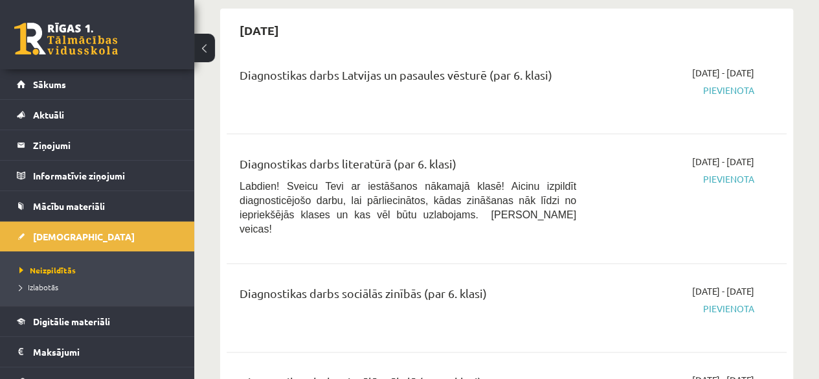
scroll to position [777, 0]
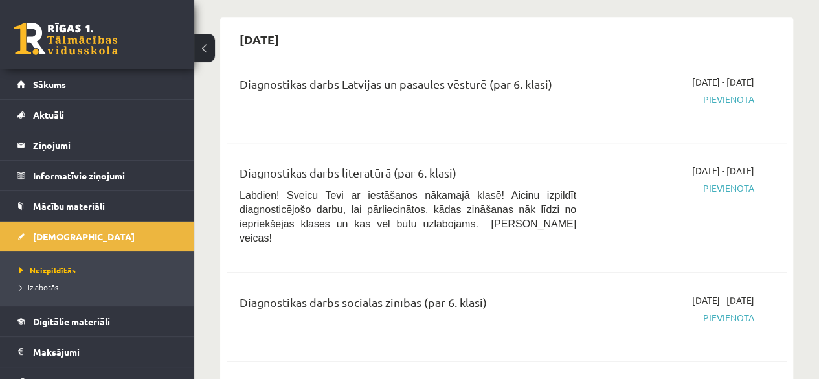
click at [721, 98] on span "Pievienota" at bounding box center [675, 100] width 159 height 14
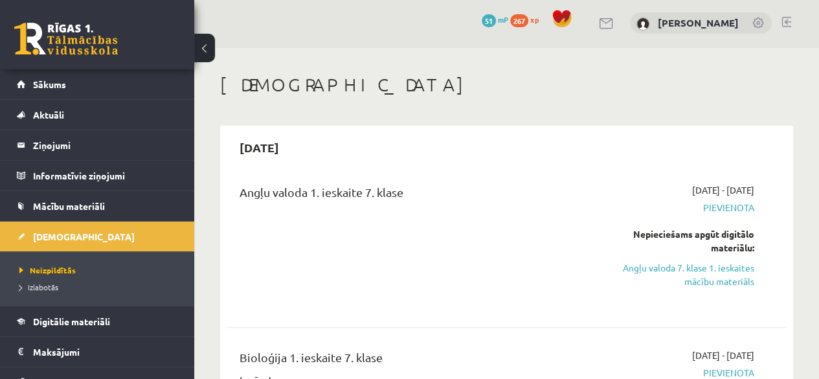
scroll to position [0, 0]
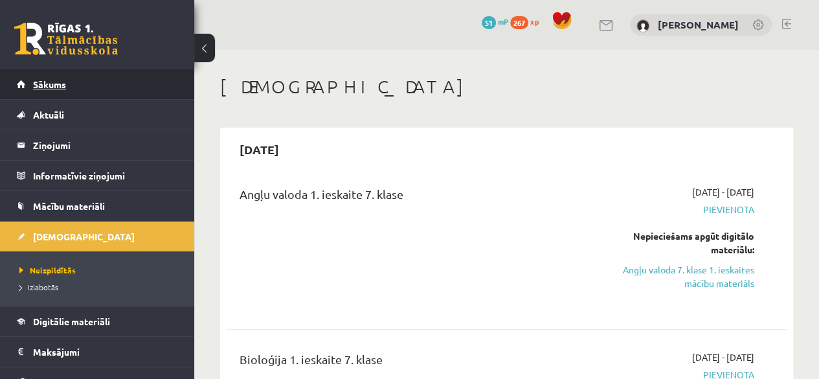
click at [61, 74] on link "Sākums" at bounding box center [97, 84] width 161 height 30
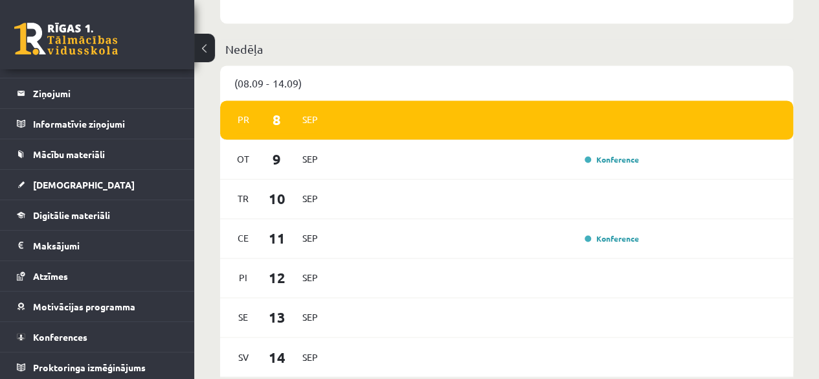
scroll to position [907, 0]
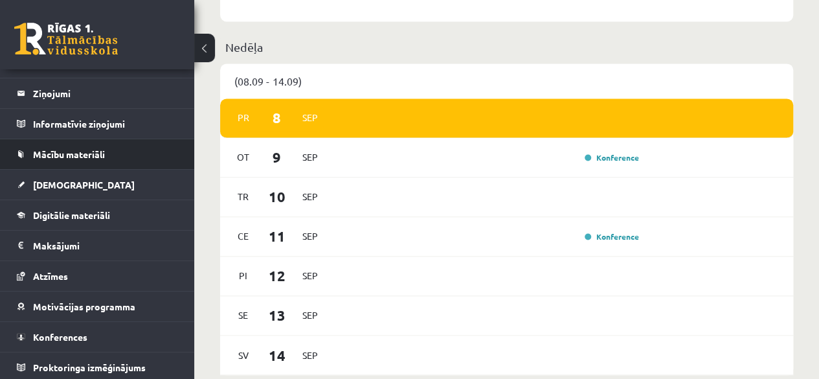
click at [9, 155] on li "Mācību materiāli Mācību materiāli Pieslēgties Uzdevumiem Literatūras saraksts D…" at bounding box center [97, 154] width 194 height 31
click at [36, 152] on span "Mācību materiāli" at bounding box center [69, 154] width 72 height 12
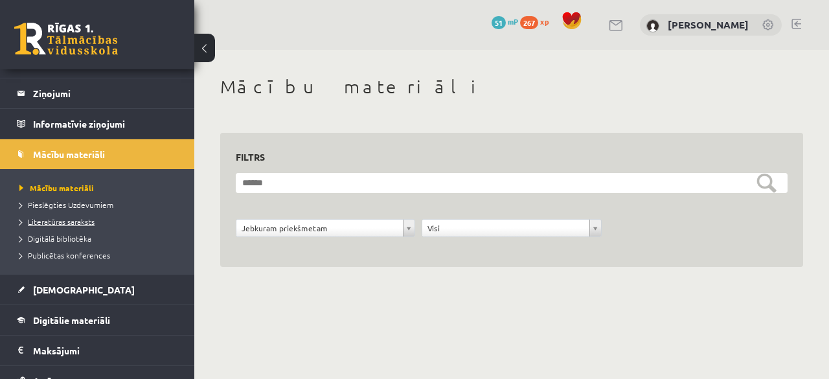
click at [83, 221] on span "Literatūras saraksts" at bounding box center [56, 221] width 75 height 10
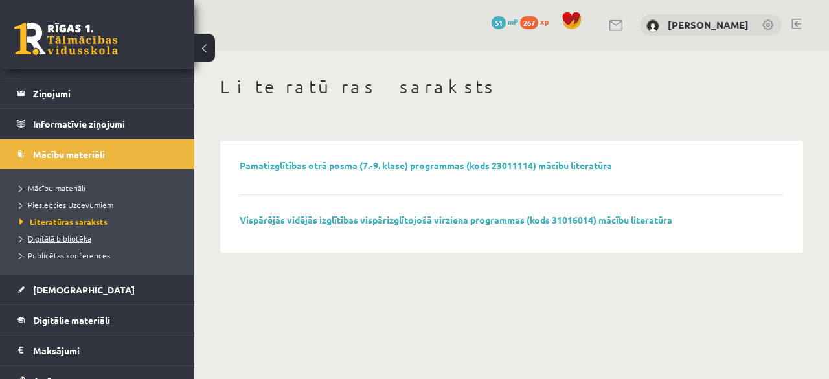
click at [32, 238] on span "Digitālā bibliotēka" at bounding box center [55, 238] width 72 height 10
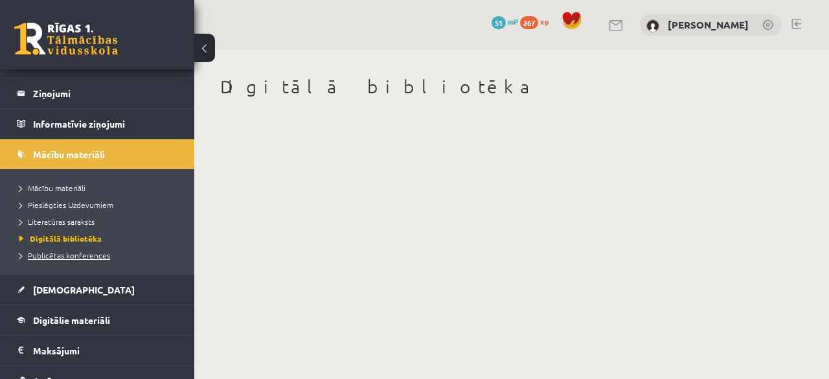
click at [51, 249] on link "Publicētas konferences" at bounding box center [100, 255] width 162 height 12
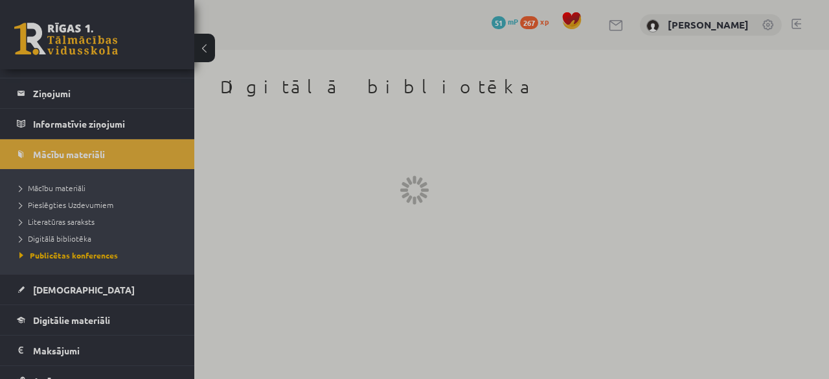
click at [60, 188] on div at bounding box center [414, 189] width 829 height 379
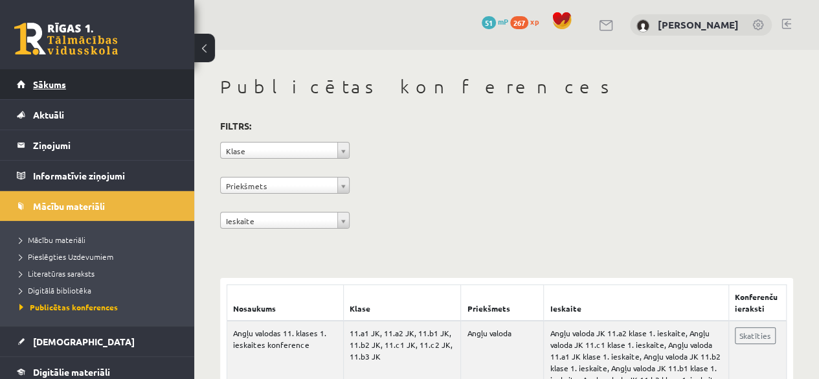
click at [74, 76] on link "Sākums" at bounding box center [97, 84] width 161 height 30
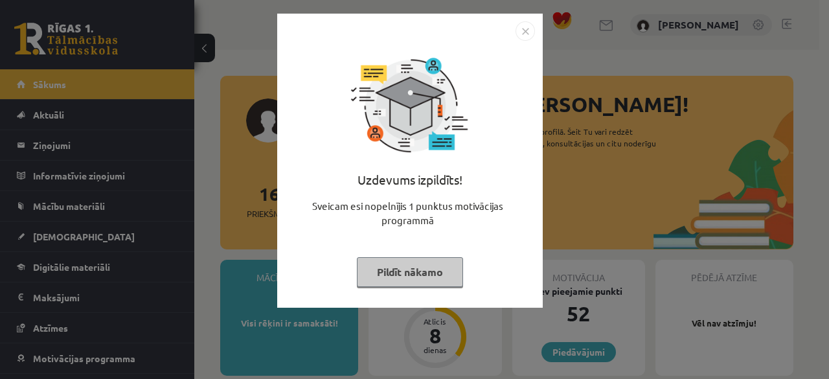
click at [408, 275] on button "Pildīt nākamo" at bounding box center [410, 272] width 106 height 30
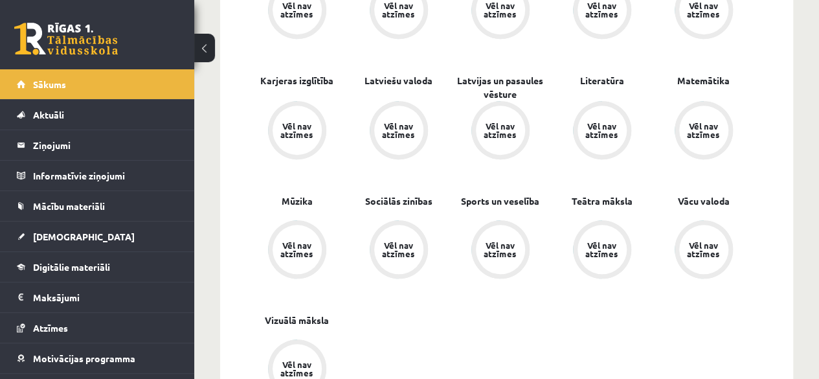
scroll to position [324, 0]
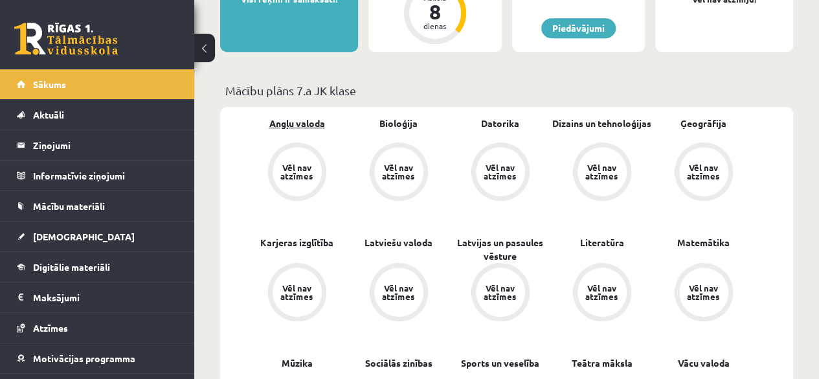
click at [292, 126] on link "Angļu valoda" at bounding box center [297, 124] width 56 height 14
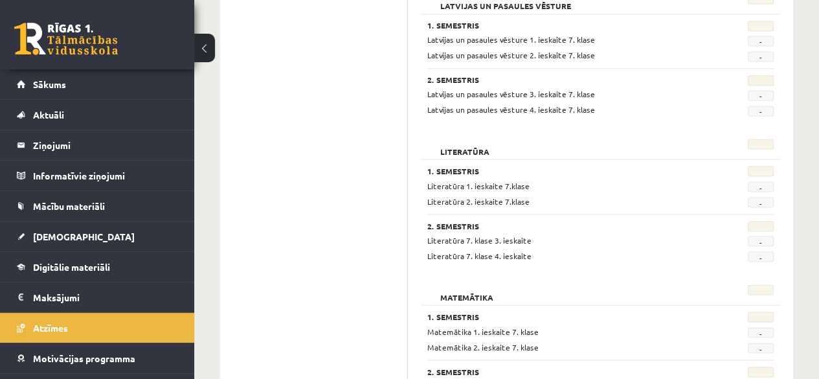
scroll to position [1036, 0]
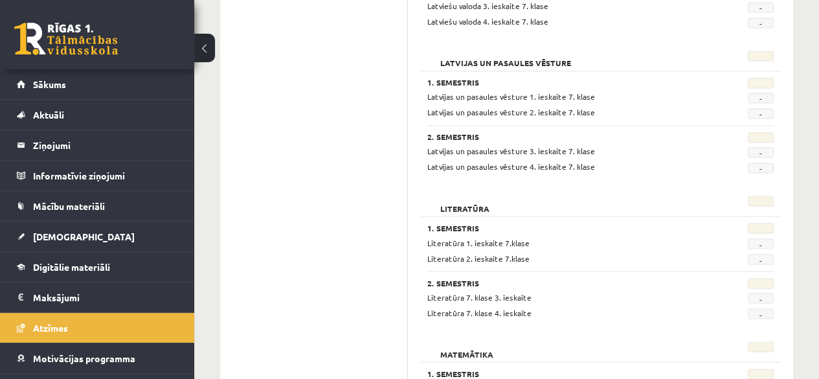
drag, startPoint x: 550, startPoint y: 85, endPoint x: 378, endPoint y: 236, distance: 228.1
click at [378, 236] on ul "Profils Atzīmes Maksājumi [GEOGRAPHIC_DATA] Mana motivācija" at bounding box center [320, 250] width 175 height 2208
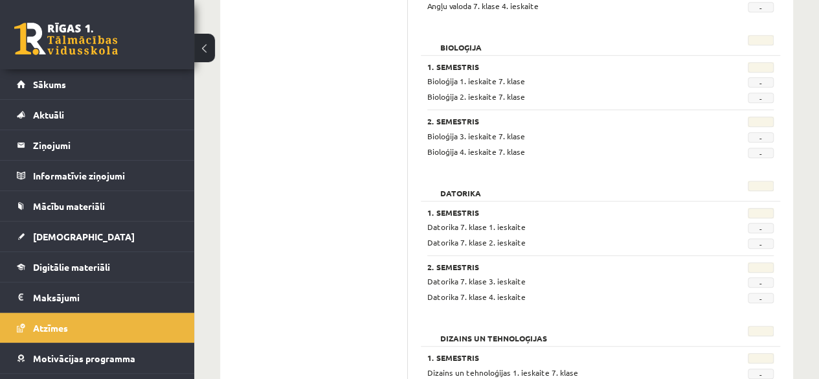
scroll to position [0, 0]
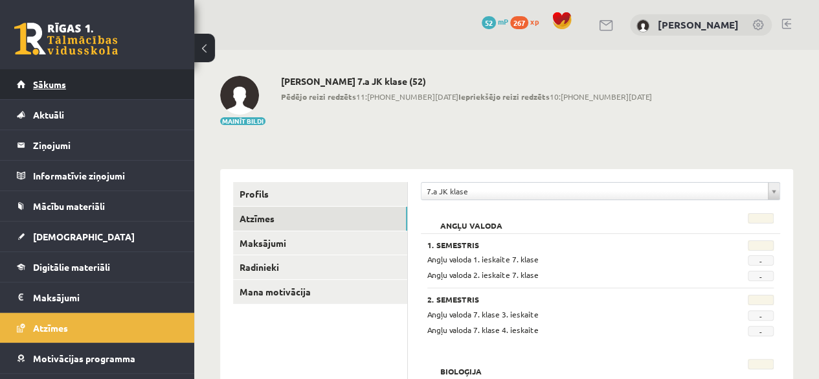
click at [88, 87] on link "Sākums" at bounding box center [97, 84] width 161 height 30
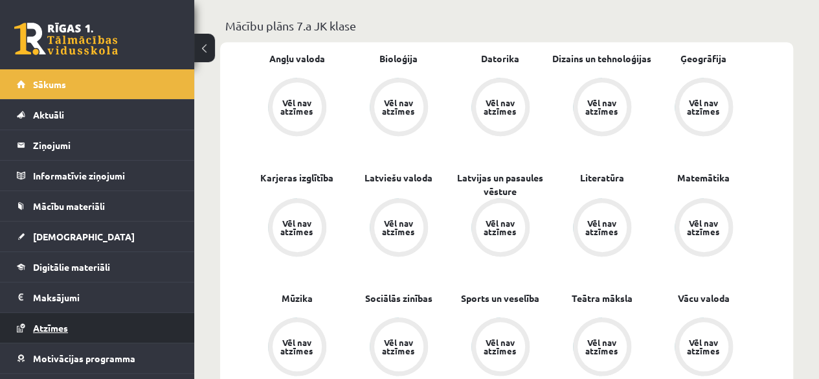
scroll to position [52, 0]
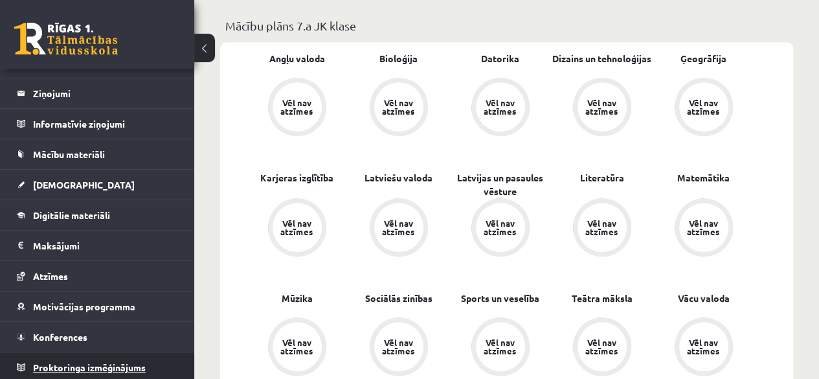
click at [124, 374] on link "Proktoringa izmēģinājums" at bounding box center [97, 367] width 161 height 30
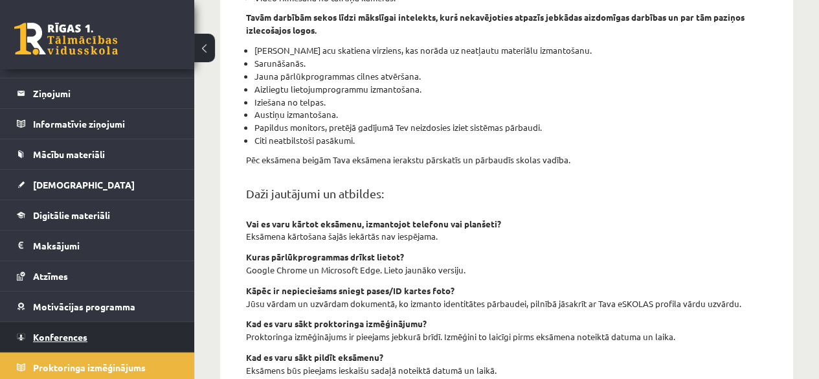
click at [96, 346] on link "Konferences" at bounding box center [97, 337] width 161 height 30
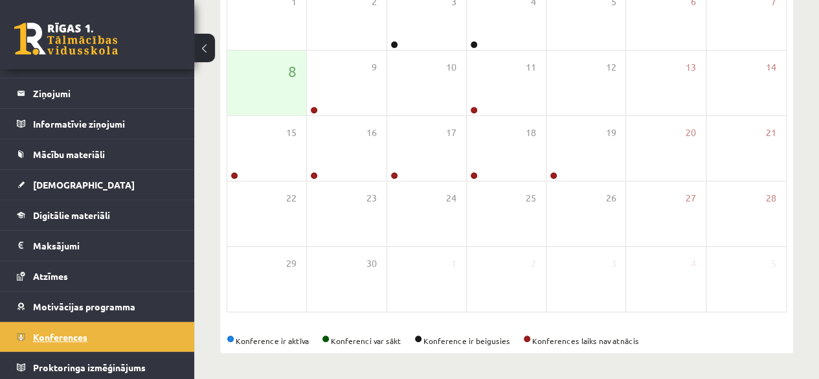
scroll to position [238, 0]
click at [139, 371] on link "Proktoringa izmēģinājums" at bounding box center [97, 367] width 161 height 30
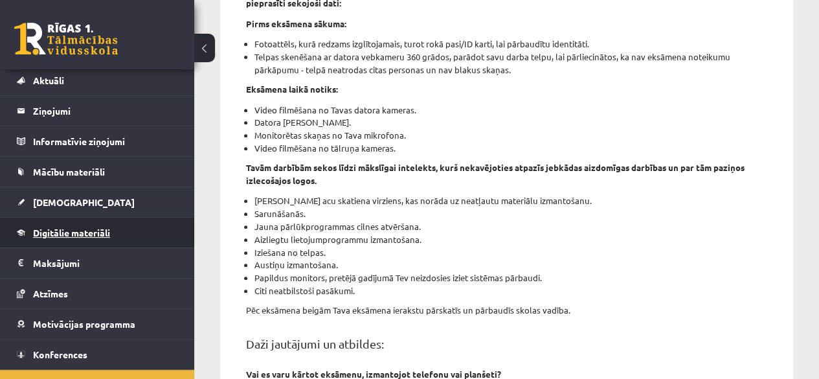
scroll to position [52, 0]
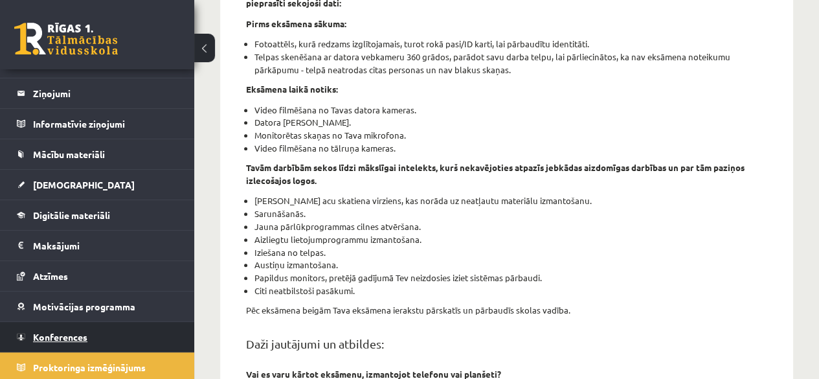
click at [101, 344] on link "Konferences" at bounding box center [97, 337] width 161 height 30
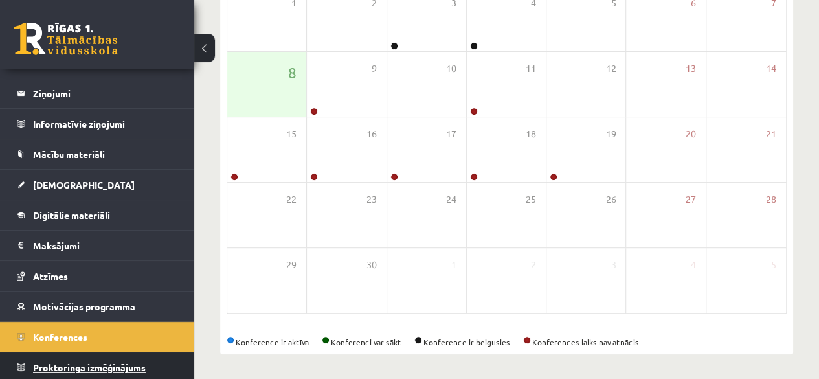
click at [118, 365] on span "Proktoringa izmēģinājums" at bounding box center [89, 367] width 113 height 12
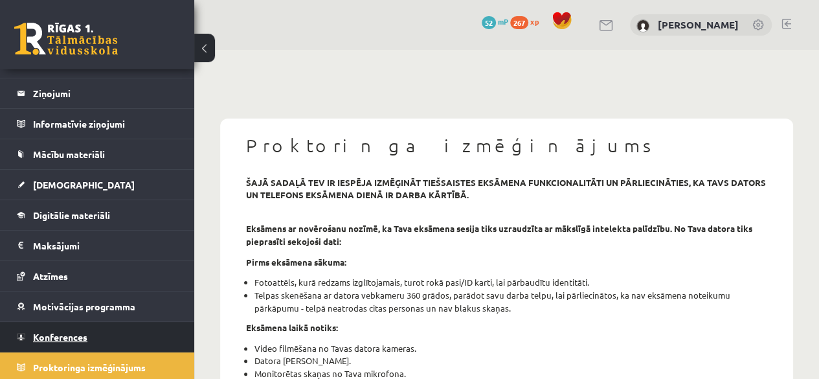
click at [69, 335] on span "Konferences" at bounding box center [60, 337] width 54 height 12
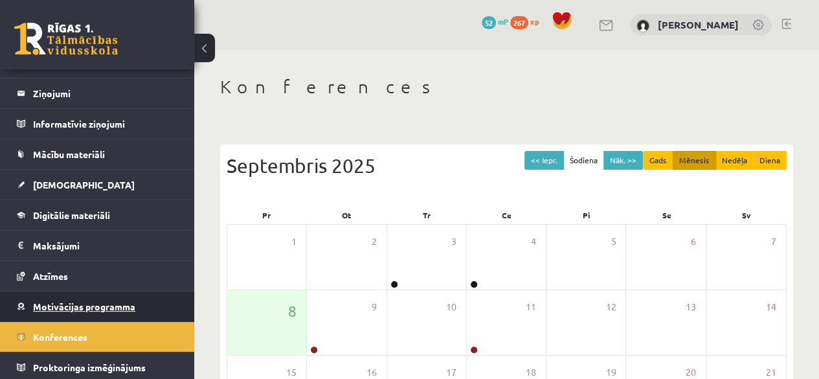
click at [80, 300] on span "Motivācijas programma" at bounding box center [84, 306] width 102 height 12
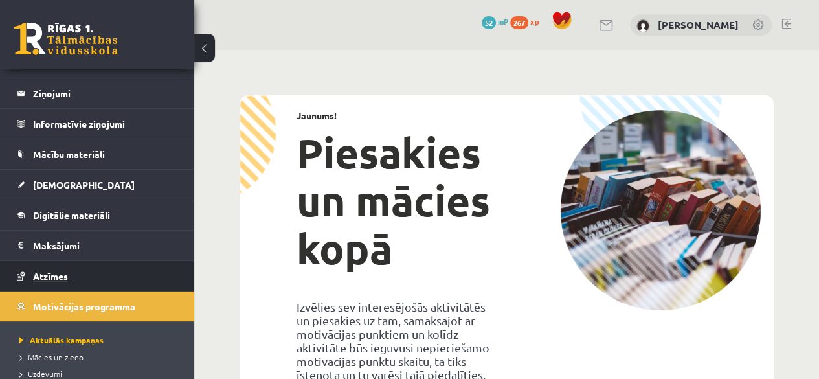
click at [43, 278] on span "Atzīmes" at bounding box center [50, 276] width 35 height 12
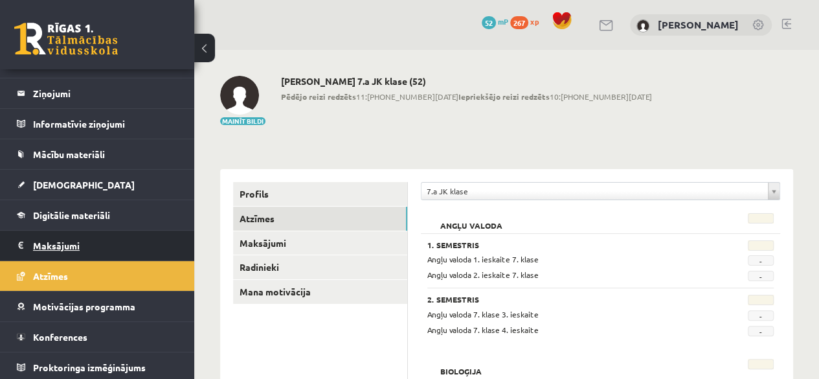
click at [54, 243] on legend "Maksājumi 0" at bounding box center [105, 246] width 145 height 30
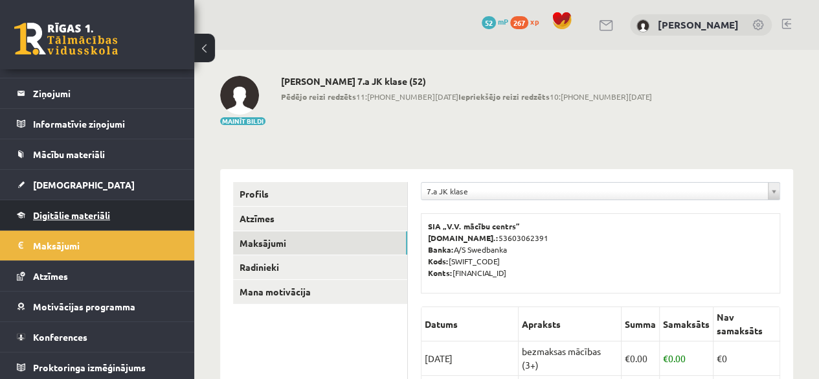
click at [73, 210] on span "Digitālie materiāli" at bounding box center [71, 215] width 77 height 12
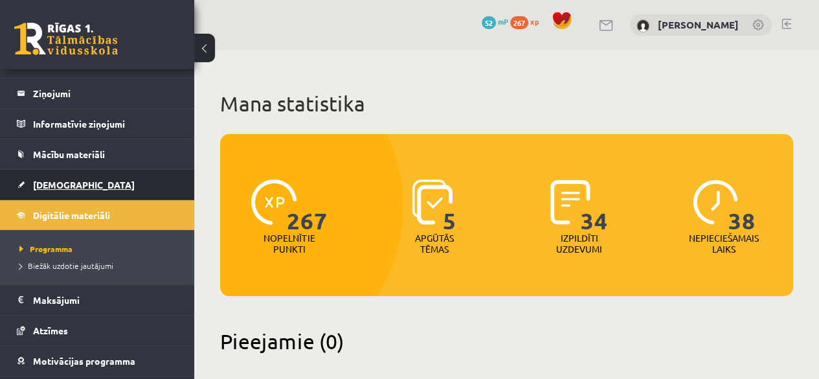
click at [75, 177] on link "[DEMOGRAPHIC_DATA]" at bounding box center [97, 185] width 161 height 30
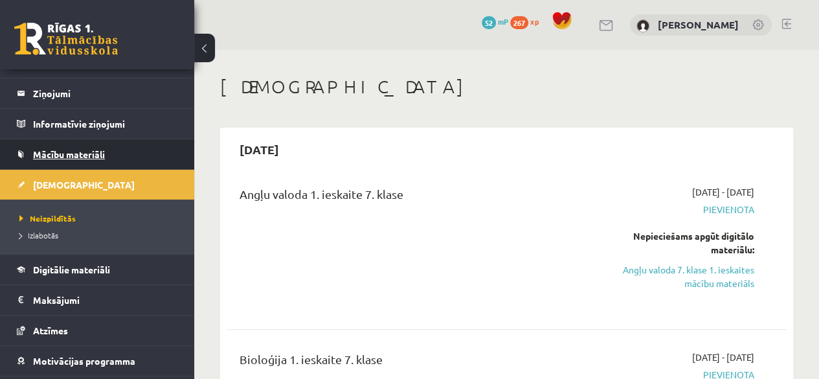
click at [94, 156] on span "Mācību materiāli" at bounding box center [69, 154] width 72 height 12
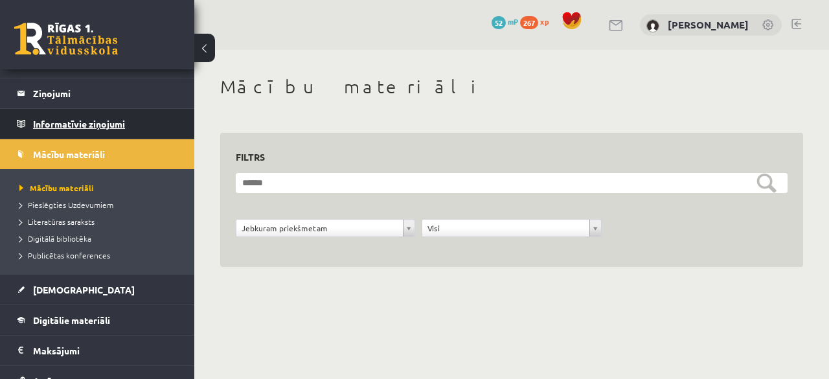
click at [98, 125] on legend "Informatīvie ziņojumi 0" at bounding box center [105, 124] width 145 height 30
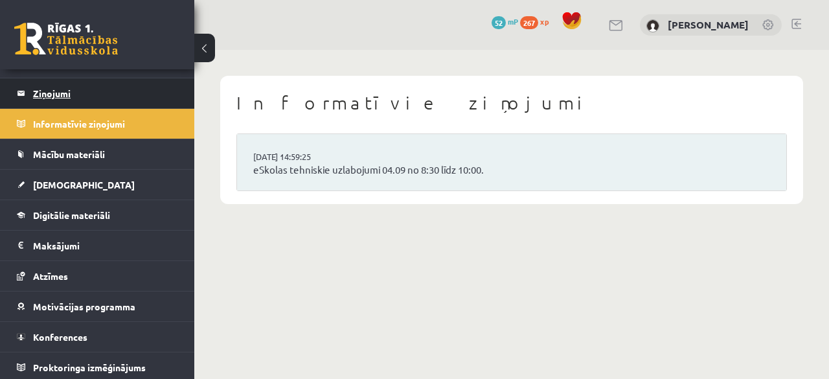
click at [103, 94] on legend "Ziņojumi 0" at bounding box center [105, 93] width 145 height 30
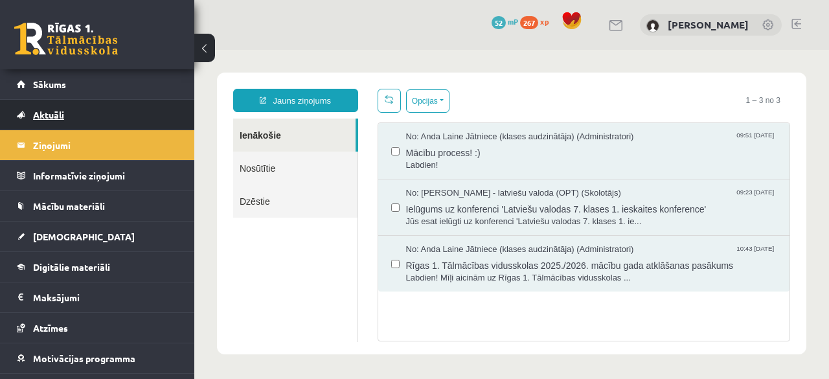
click at [28, 112] on link "Aktuāli" at bounding box center [97, 115] width 161 height 30
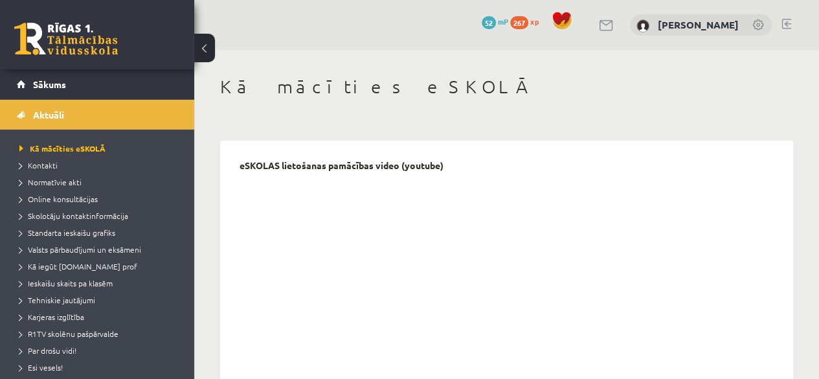
click at [103, 84] on link "Sākums" at bounding box center [97, 84] width 161 height 30
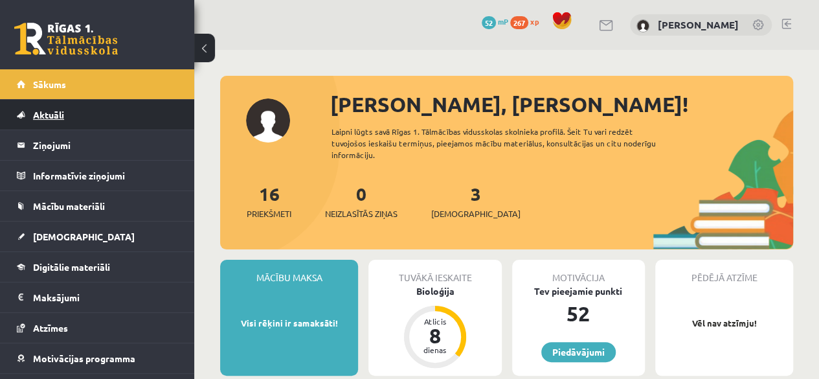
click at [76, 108] on link "Aktuāli" at bounding box center [97, 115] width 161 height 30
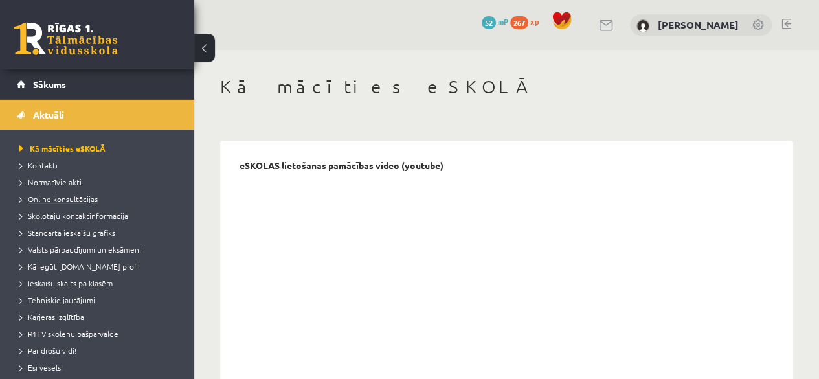
click at [90, 204] on li "Online konsultācijas" at bounding box center [100, 198] width 162 height 17
click at [73, 201] on span "Online konsultācijas" at bounding box center [62, 199] width 87 height 10
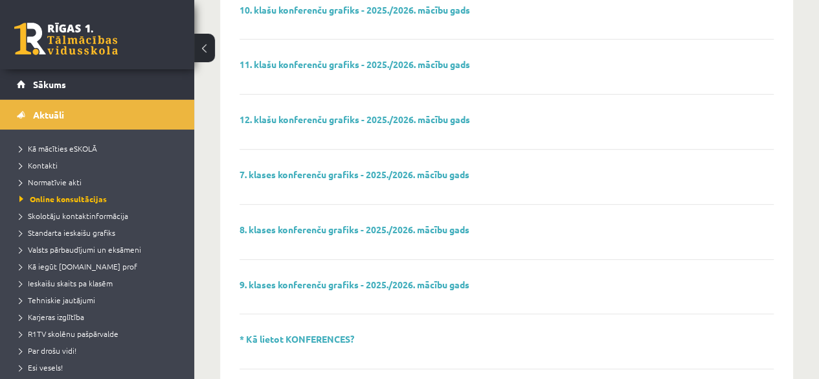
scroll to position [259, 0]
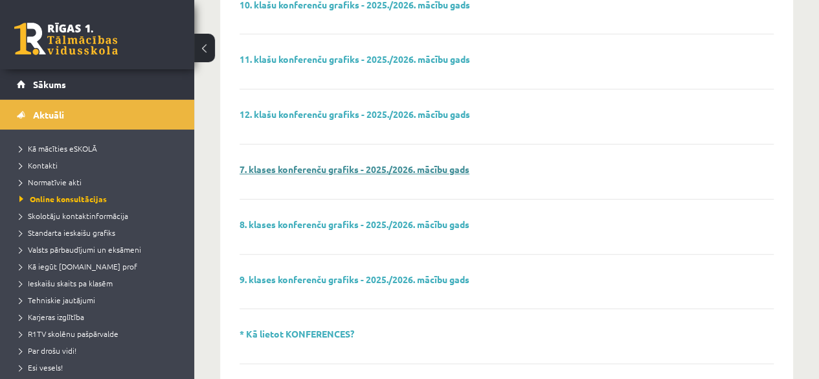
click at [348, 166] on link "7. klases konferenču grafiks - 2025./2026. mācību gads" at bounding box center [355, 169] width 230 height 12
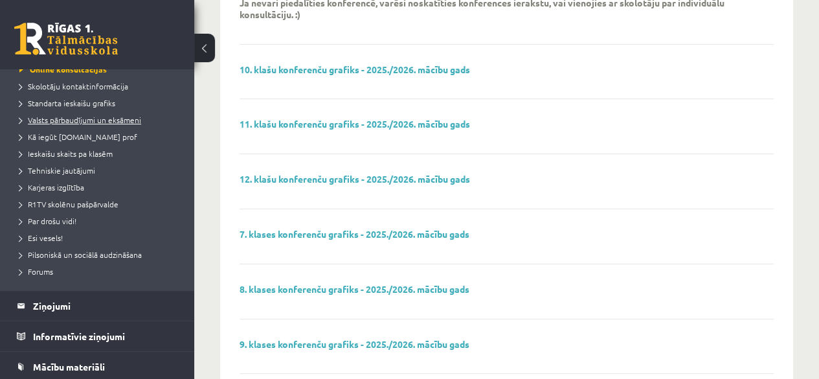
scroll to position [65, 0]
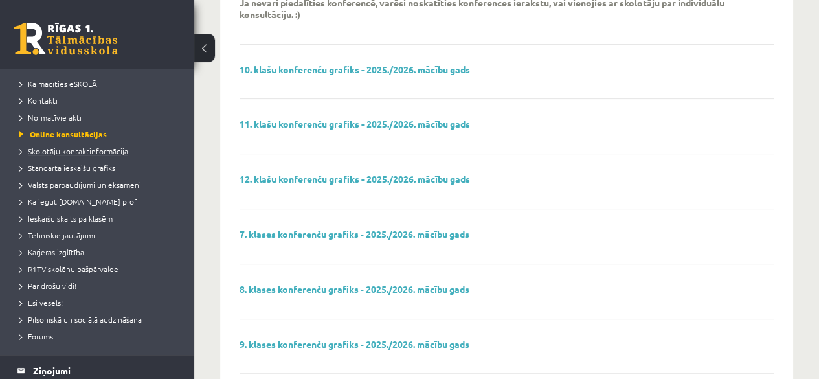
click at [73, 149] on span "Skolotāju kontaktinformācija" at bounding box center [73, 151] width 109 height 10
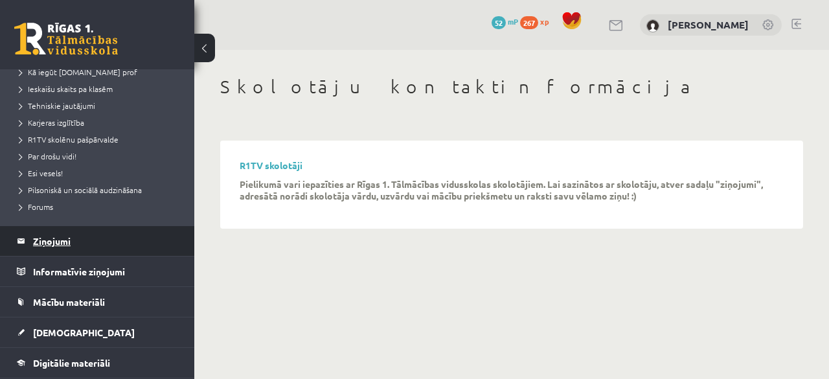
click at [95, 247] on legend "Ziņojumi 0" at bounding box center [105, 241] width 145 height 30
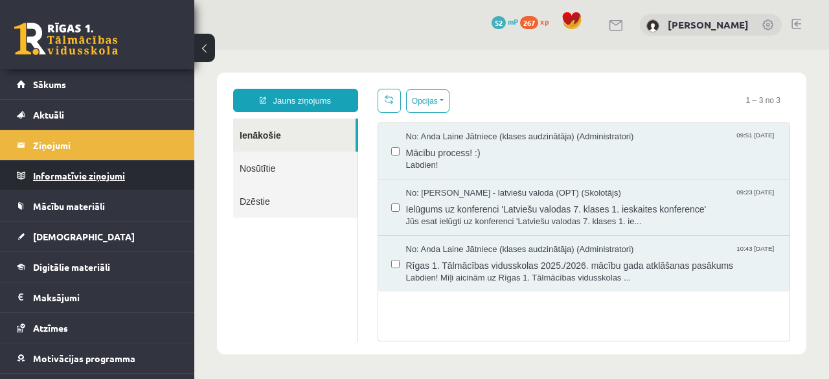
click at [126, 182] on legend "Informatīvie ziņojumi 0" at bounding box center [105, 176] width 145 height 30
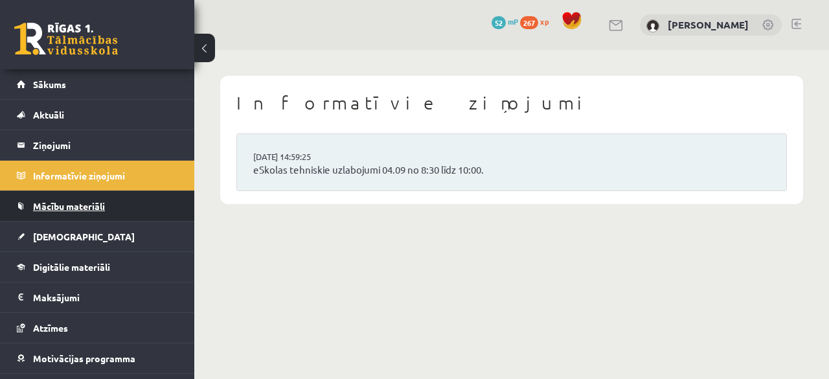
click at [111, 203] on link "Mācību materiāli" at bounding box center [97, 206] width 161 height 30
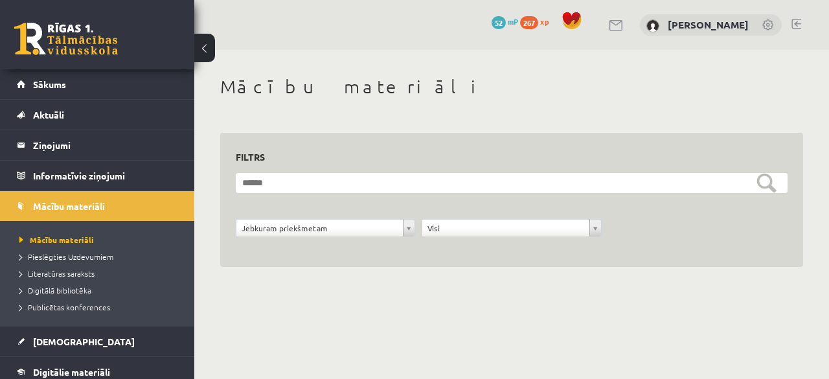
scroll to position [157, 0]
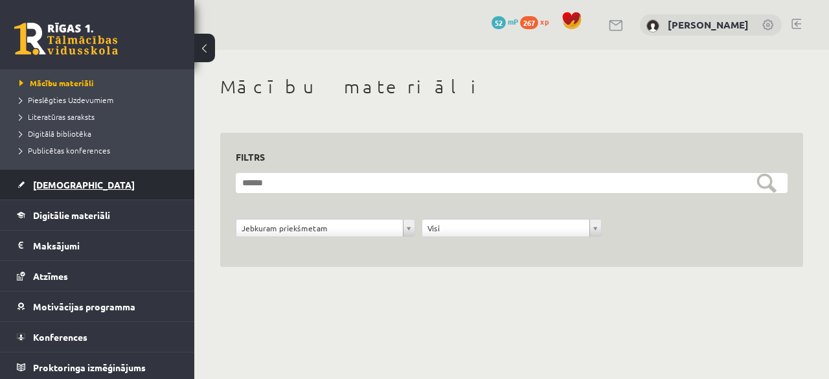
click at [110, 177] on link "[DEMOGRAPHIC_DATA]" at bounding box center [97, 185] width 161 height 30
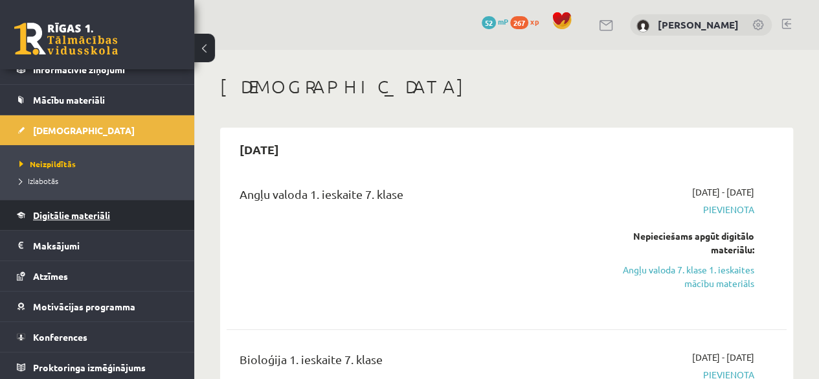
click at [124, 216] on link "Digitālie materiāli" at bounding box center [97, 215] width 161 height 30
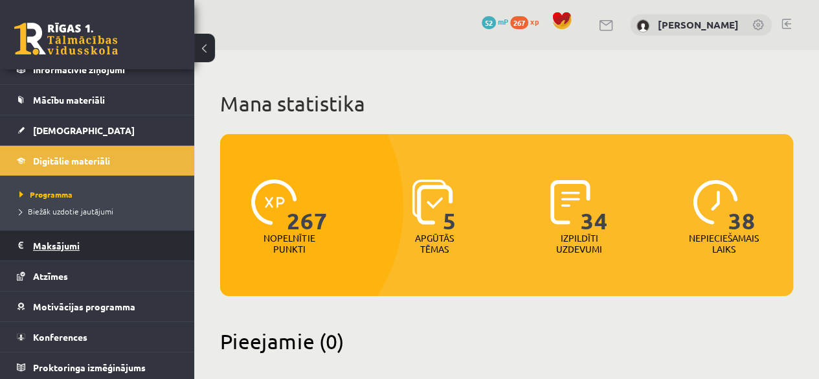
click at [126, 232] on legend "Maksājumi 0" at bounding box center [105, 246] width 145 height 30
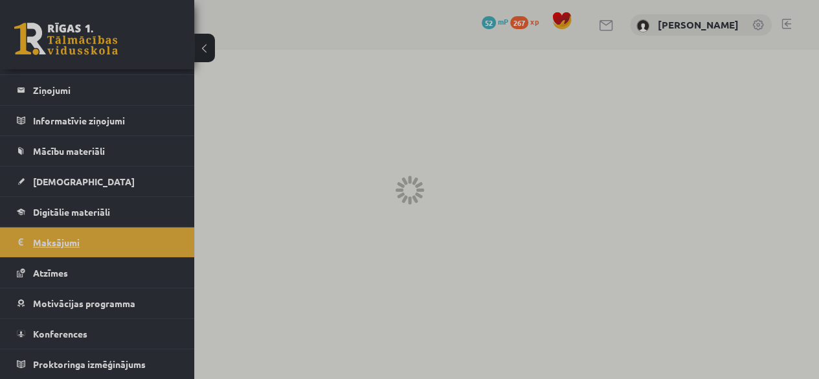
scroll to position [52, 0]
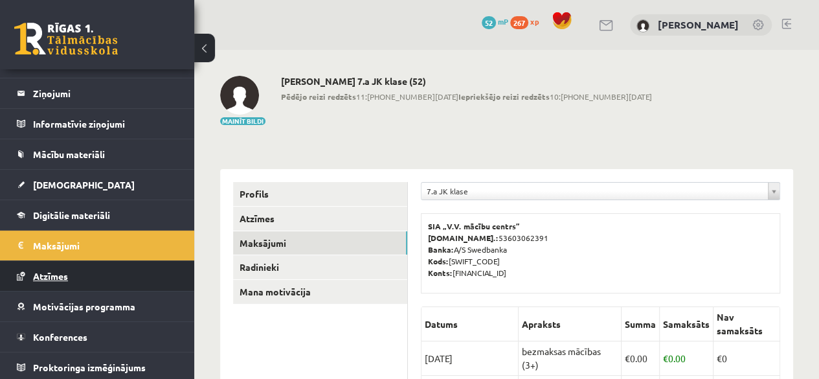
click at [122, 266] on link "Atzīmes" at bounding box center [97, 276] width 161 height 30
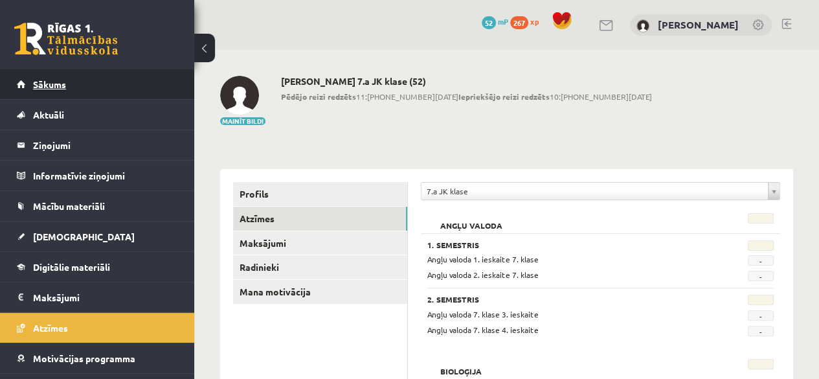
click at [136, 86] on link "Sākums" at bounding box center [97, 84] width 161 height 30
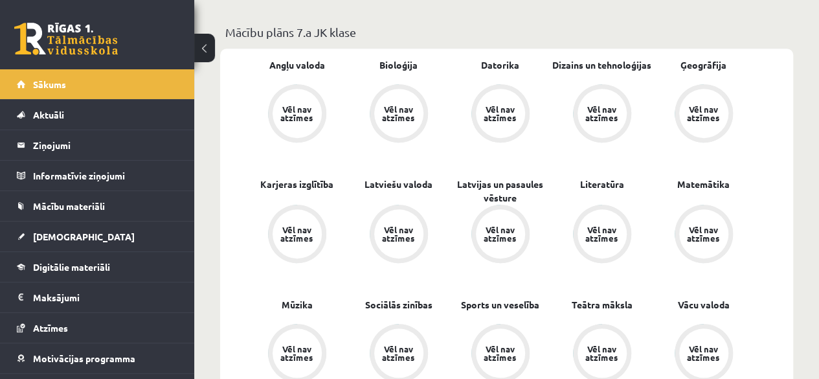
scroll to position [259, 0]
